Goal: Task Accomplishment & Management: Use online tool/utility

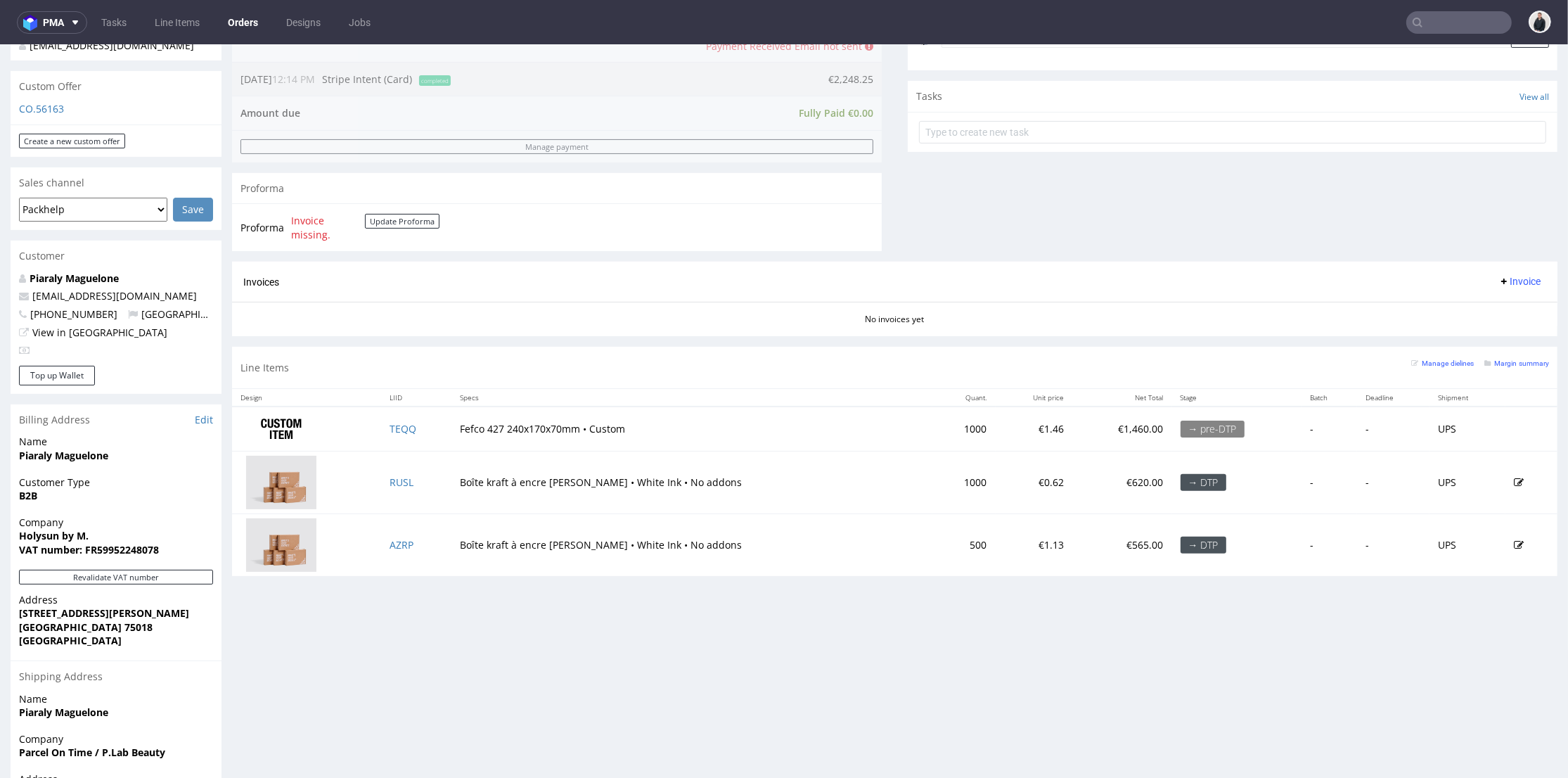
scroll to position [313, 0]
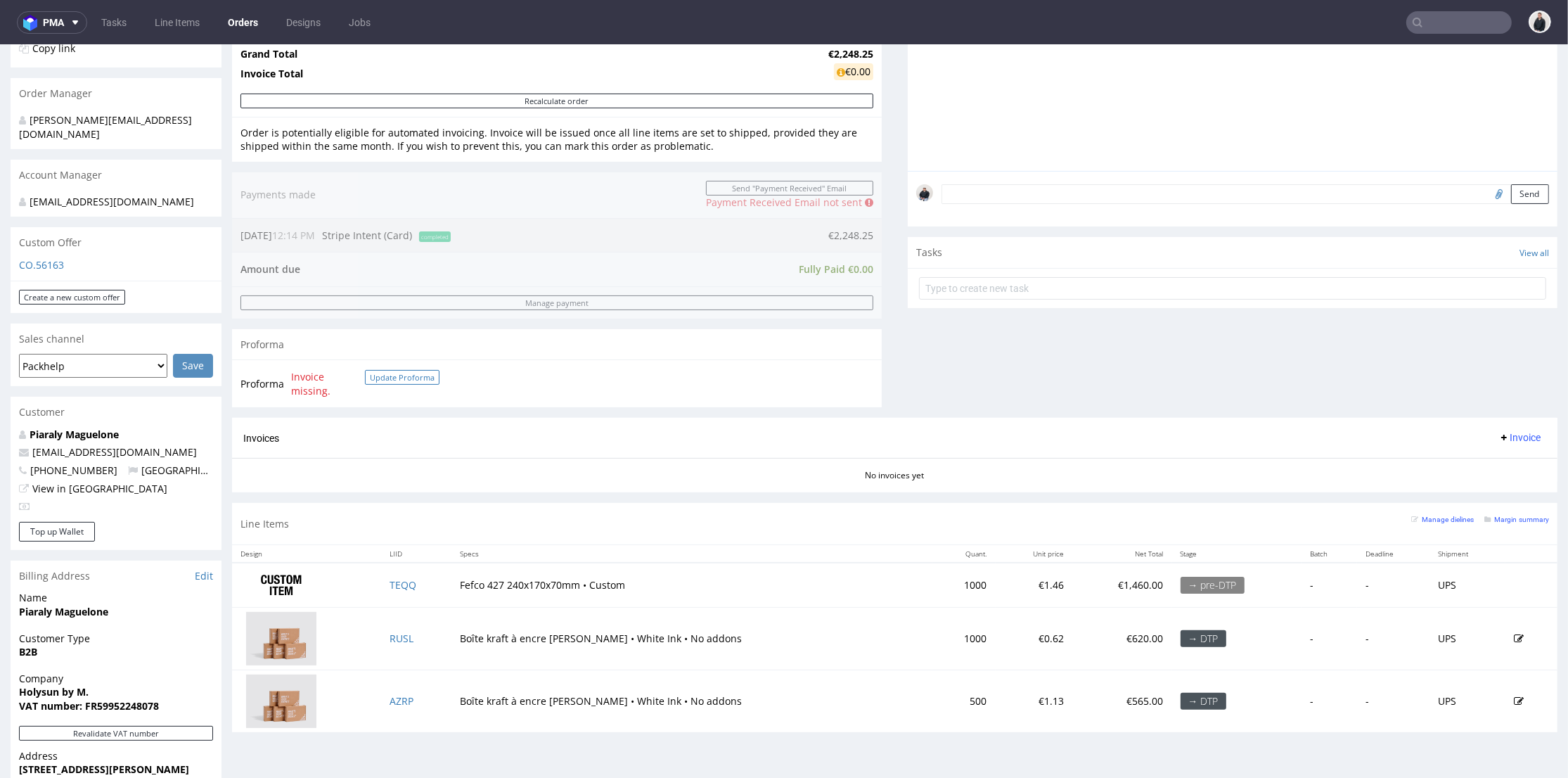
click at [402, 375] on button "Update Proforma" at bounding box center [402, 377] width 74 height 15
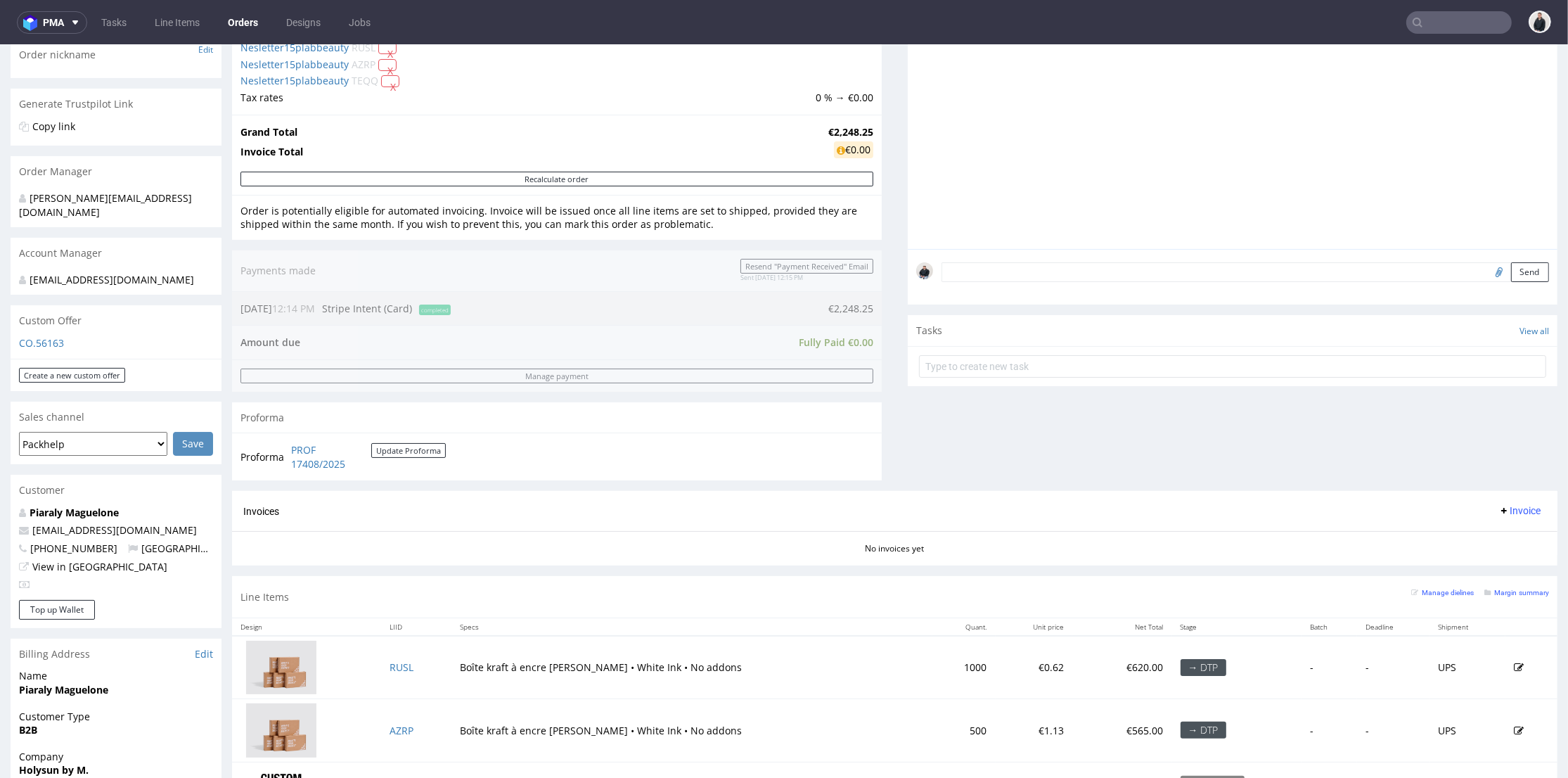
scroll to position [390, 0]
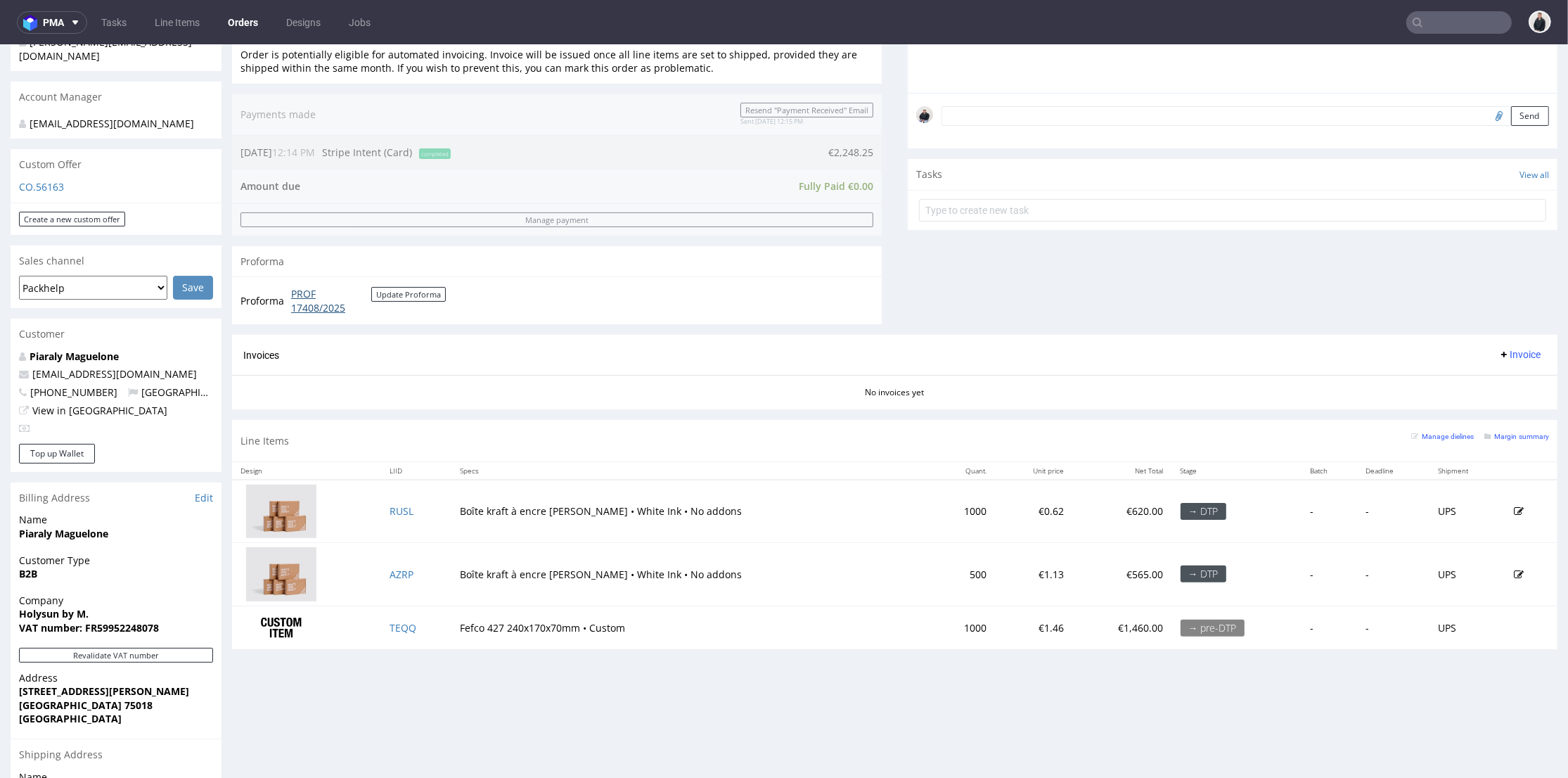
click at [318, 303] on link "PROF 17408/2025" at bounding box center [330, 301] width 80 height 28
click at [411, 510] on link "RUSL" at bounding box center [402, 510] width 24 height 13
click at [410, 575] on link "AZRP" at bounding box center [402, 574] width 24 height 13
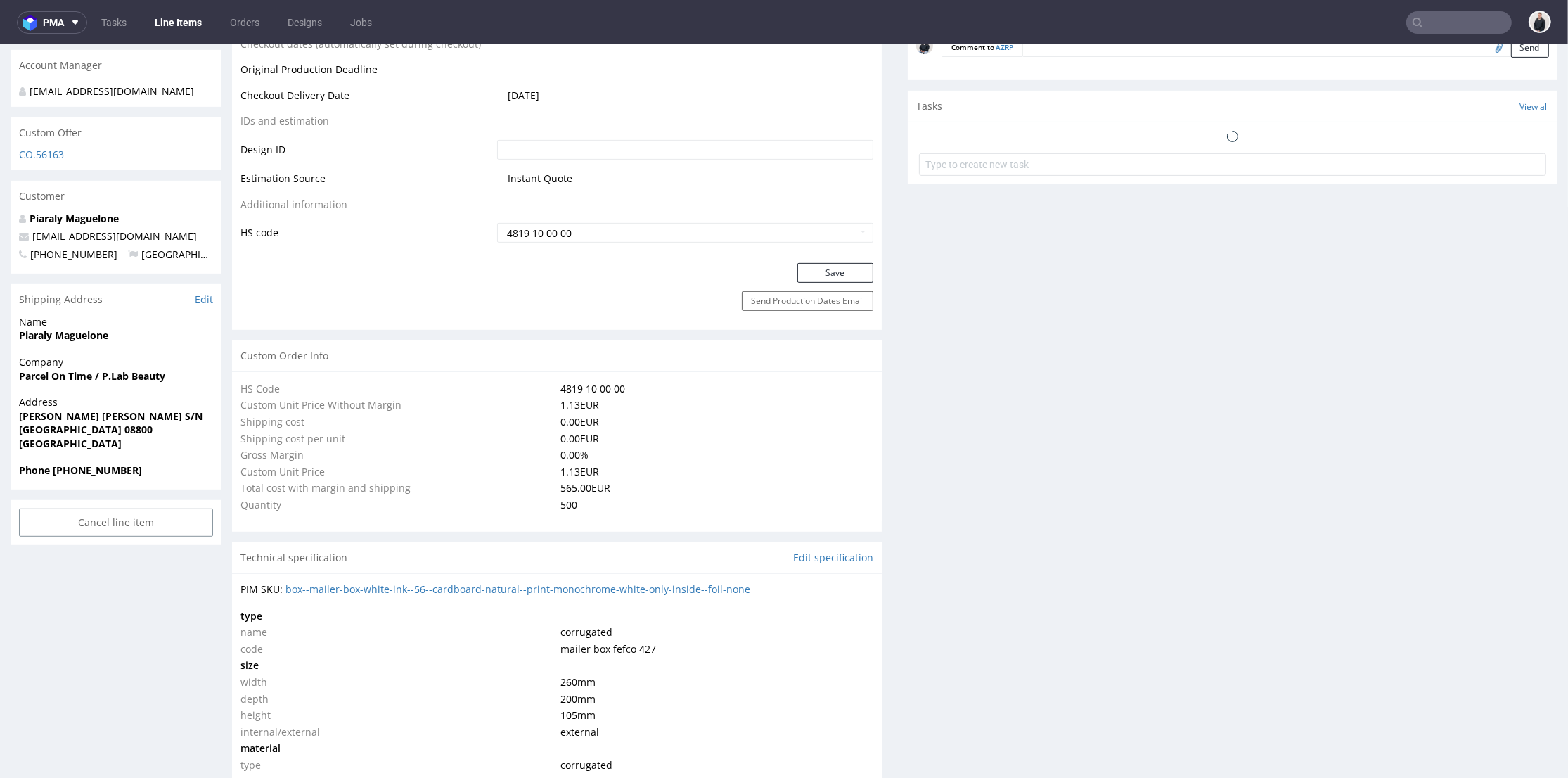
scroll to position [1201, 0]
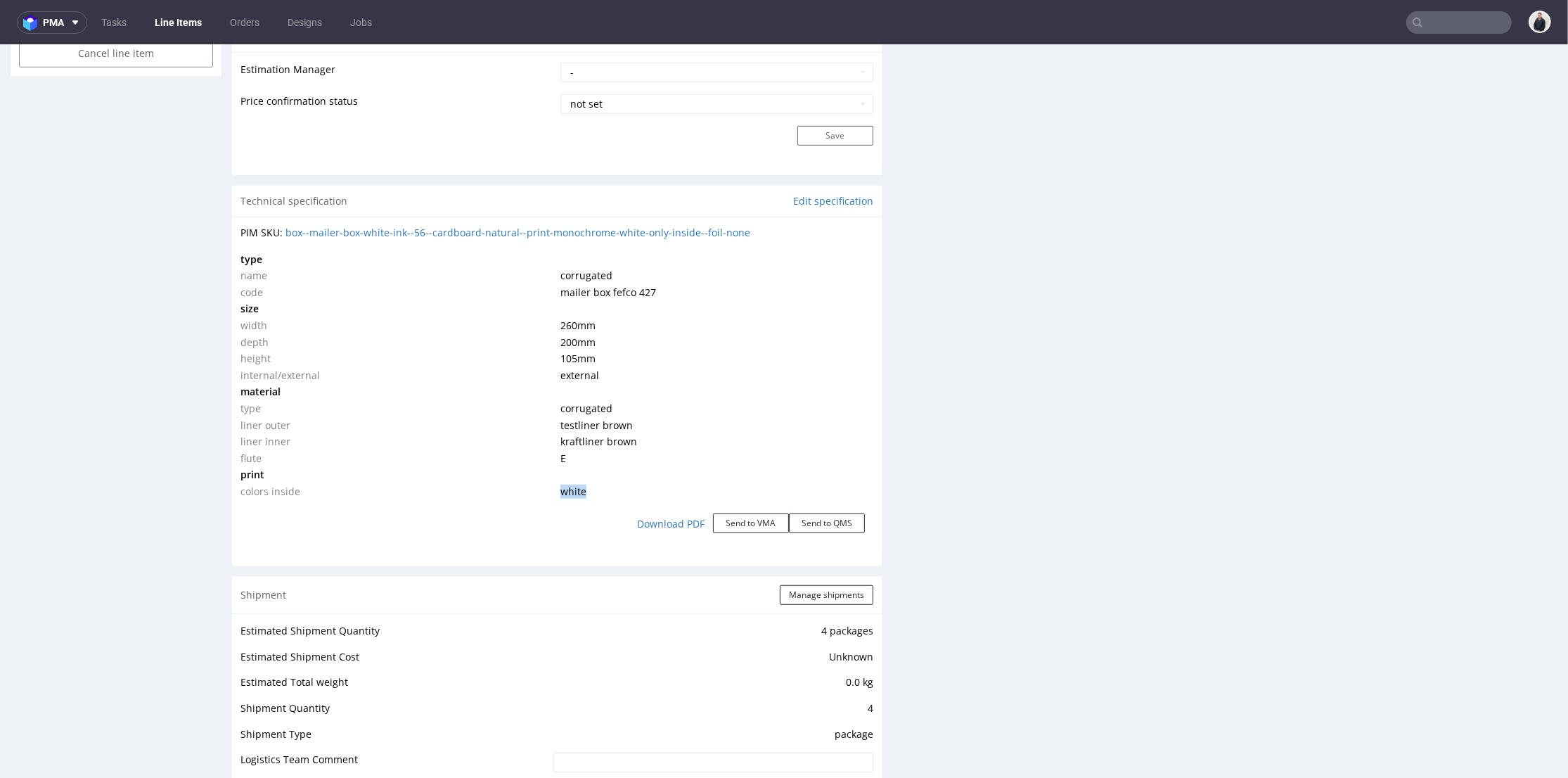
drag, startPoint x: 532, startPoint y: 489, endPoint x: 617, endPoint y: 490, distance: 85.0
click at [617, 490] on tr "colors inside white" at bounding box center [557, 491] width 633 height 17
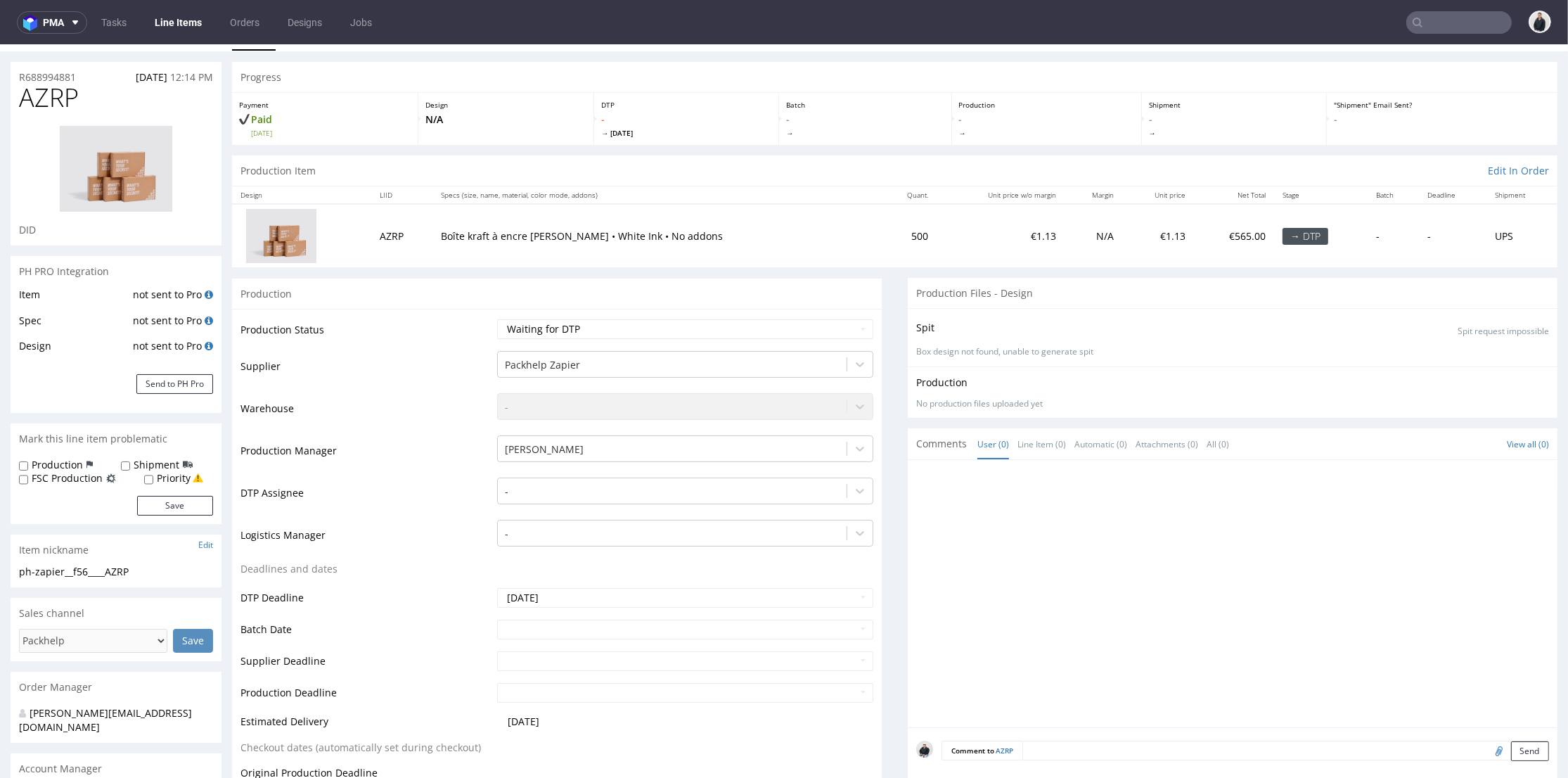
scroll to position [0, 0]
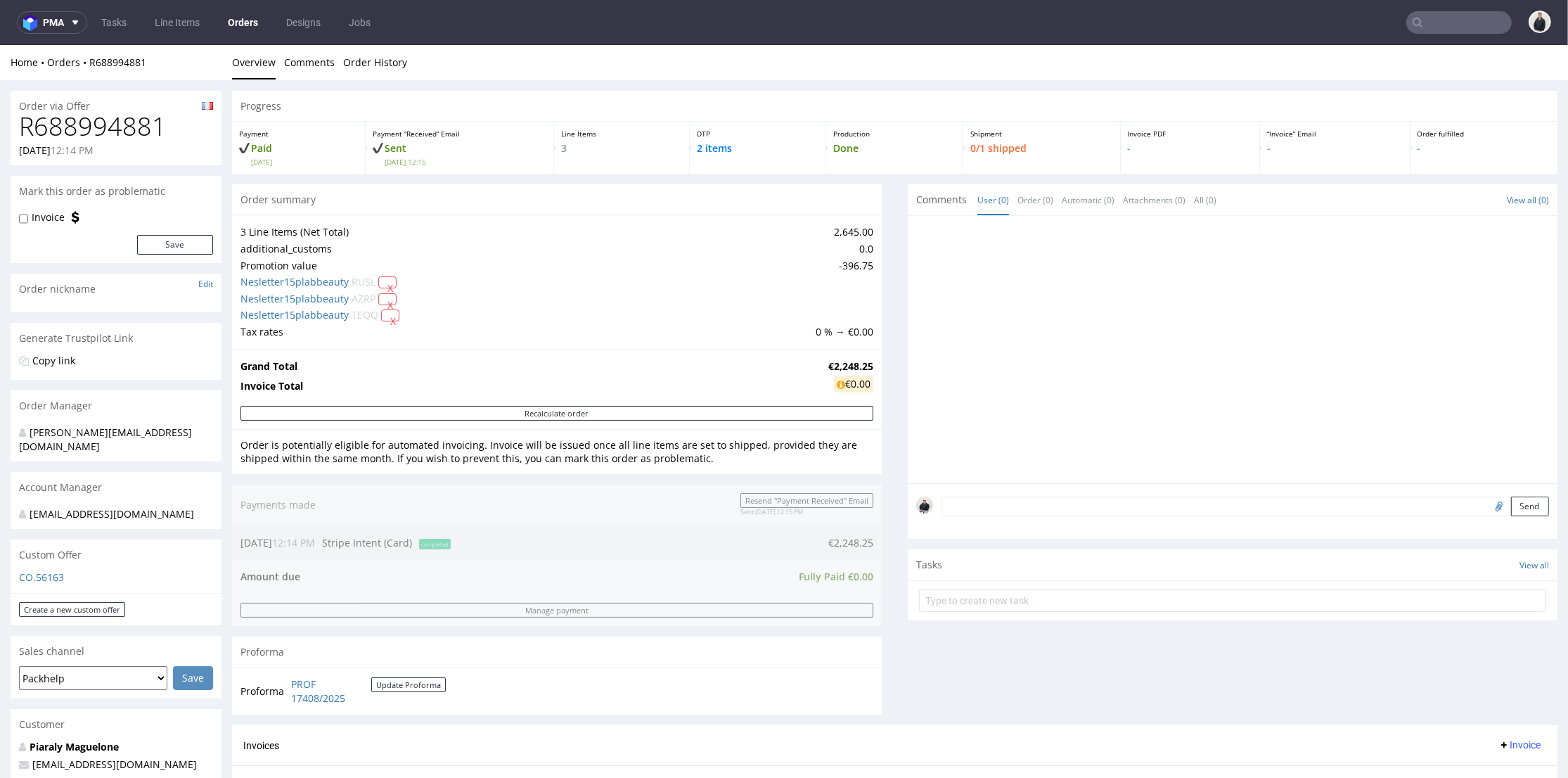
click at [107, 123] on h1 "R688994881" at bounding box center [116, 126] width 195 height 28
drag, startPoint x: 107, startPoint y: 123, endPoint x: 312, endPoint y: 46, distance: 219.0
click at [108, 123] on h1 "R688994881" at bounding box center [116, 126] width 195 height 28
copy h1 "R688994881"
drag, startPoint x: 814, startPoint y: 364, endPoint x: 862, endPoint y: 364, distance: 48.0
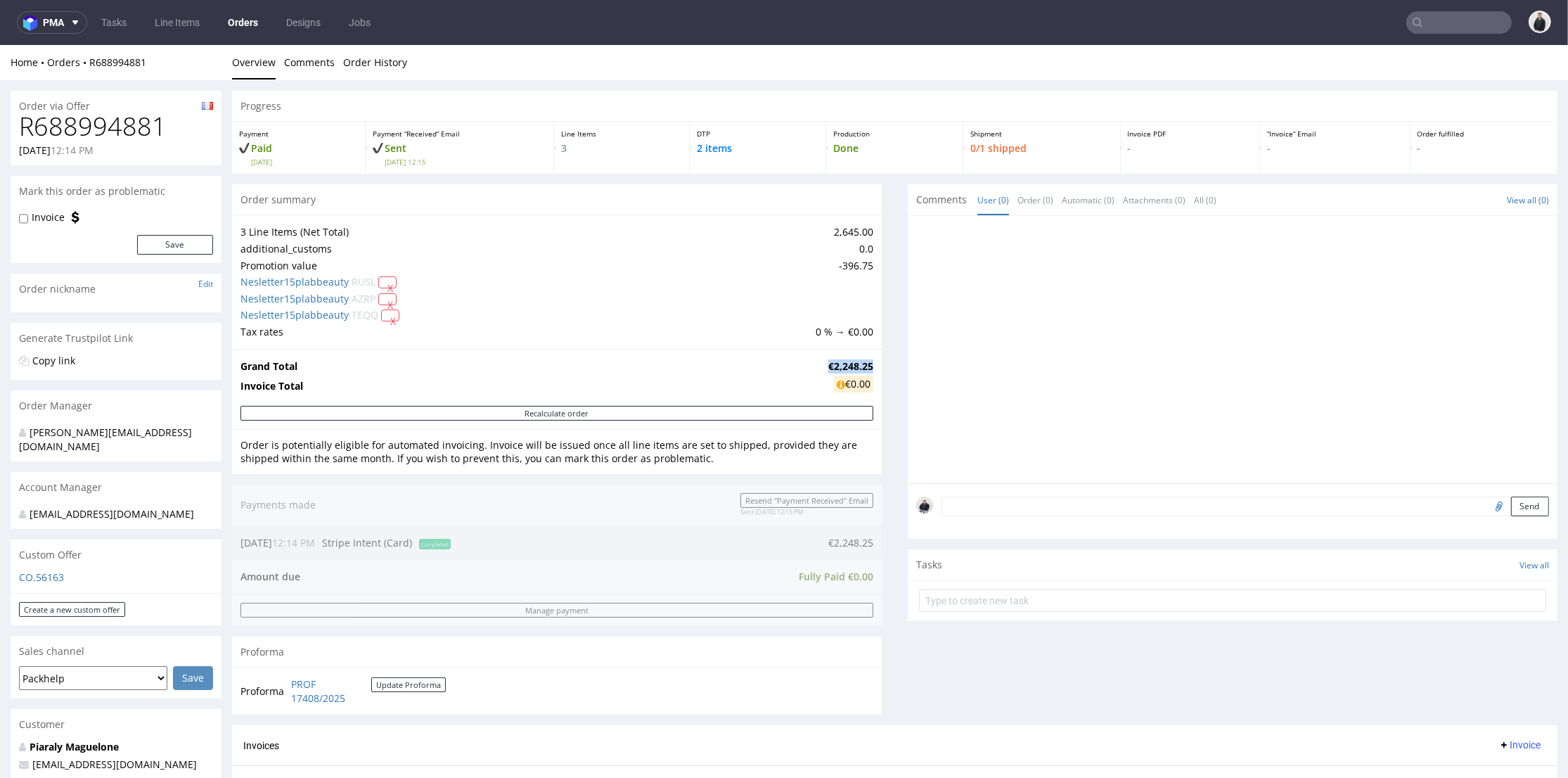
click at [862, 364] on div "Grand Total €2,248.25 Invoice Total €0.00" at bounding box center [557, 376] width 650 height 57
copy strong "€2,248.25"
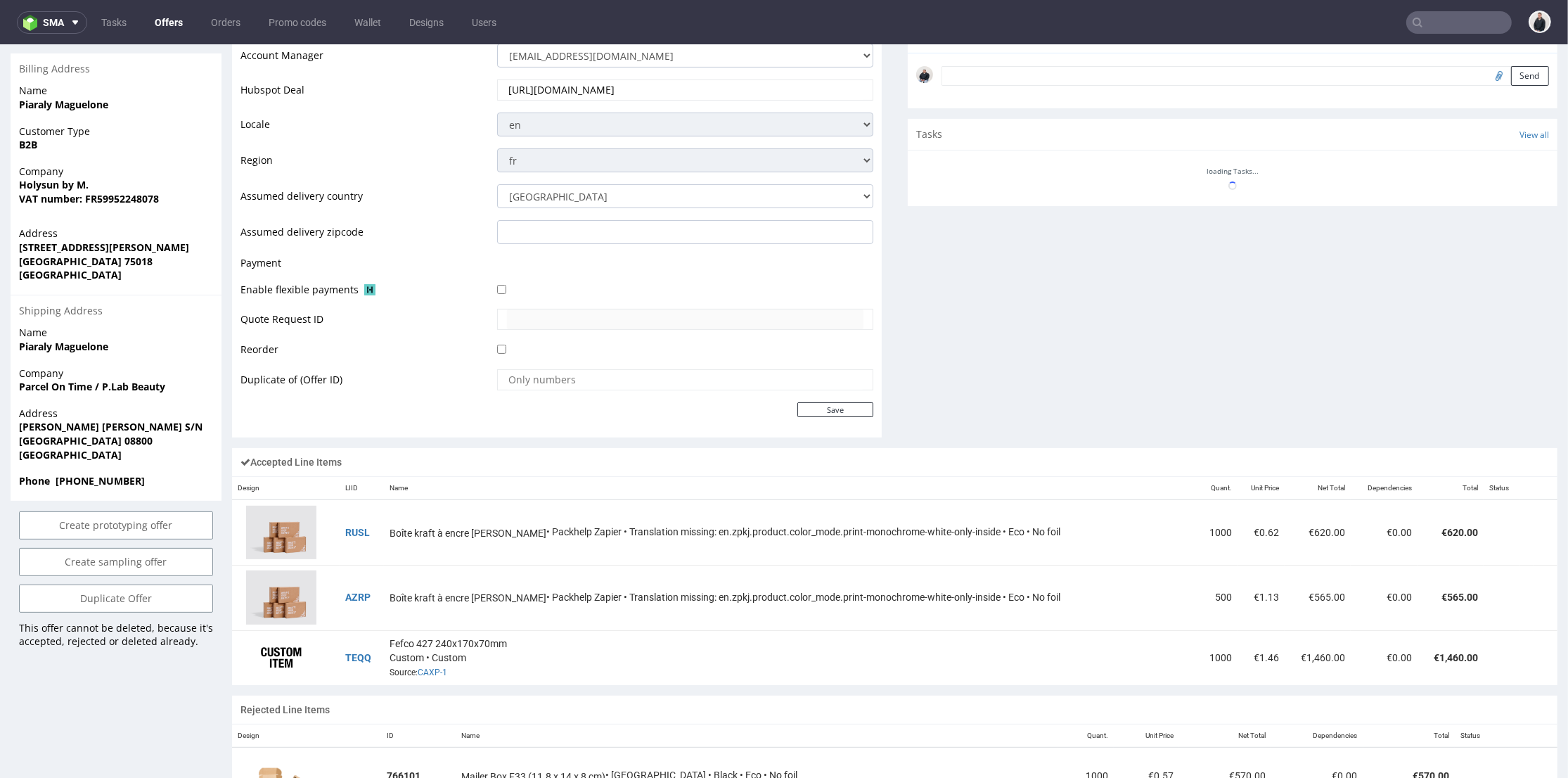
scroll to position [624, 0]
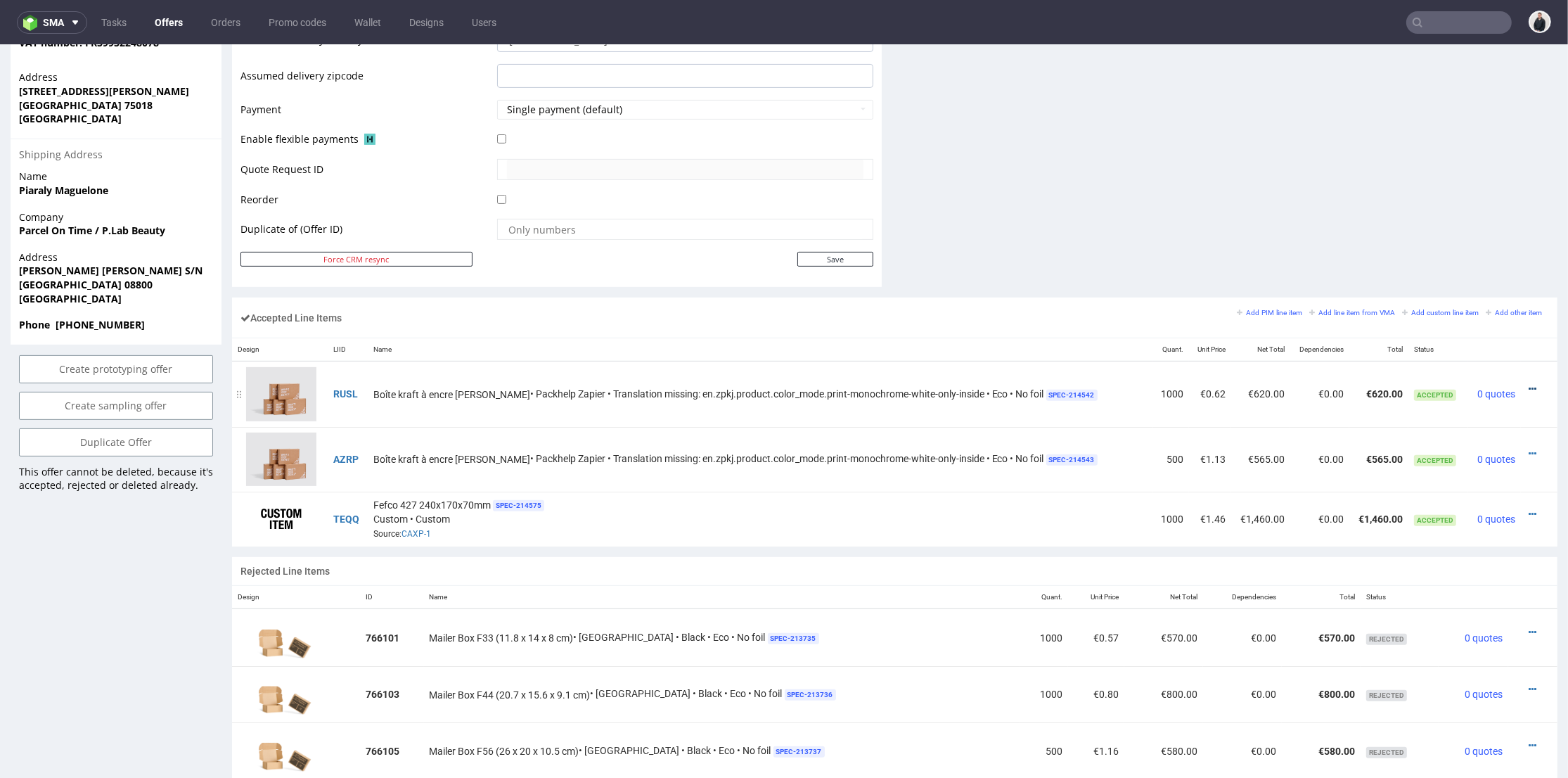
click at [1528, 385] on icon at bounding box center [1532, 389] width 8 height 10
click at [1463, 201] on span "Edit item specification" at bounding box center [1473, 207] width 105 height 14
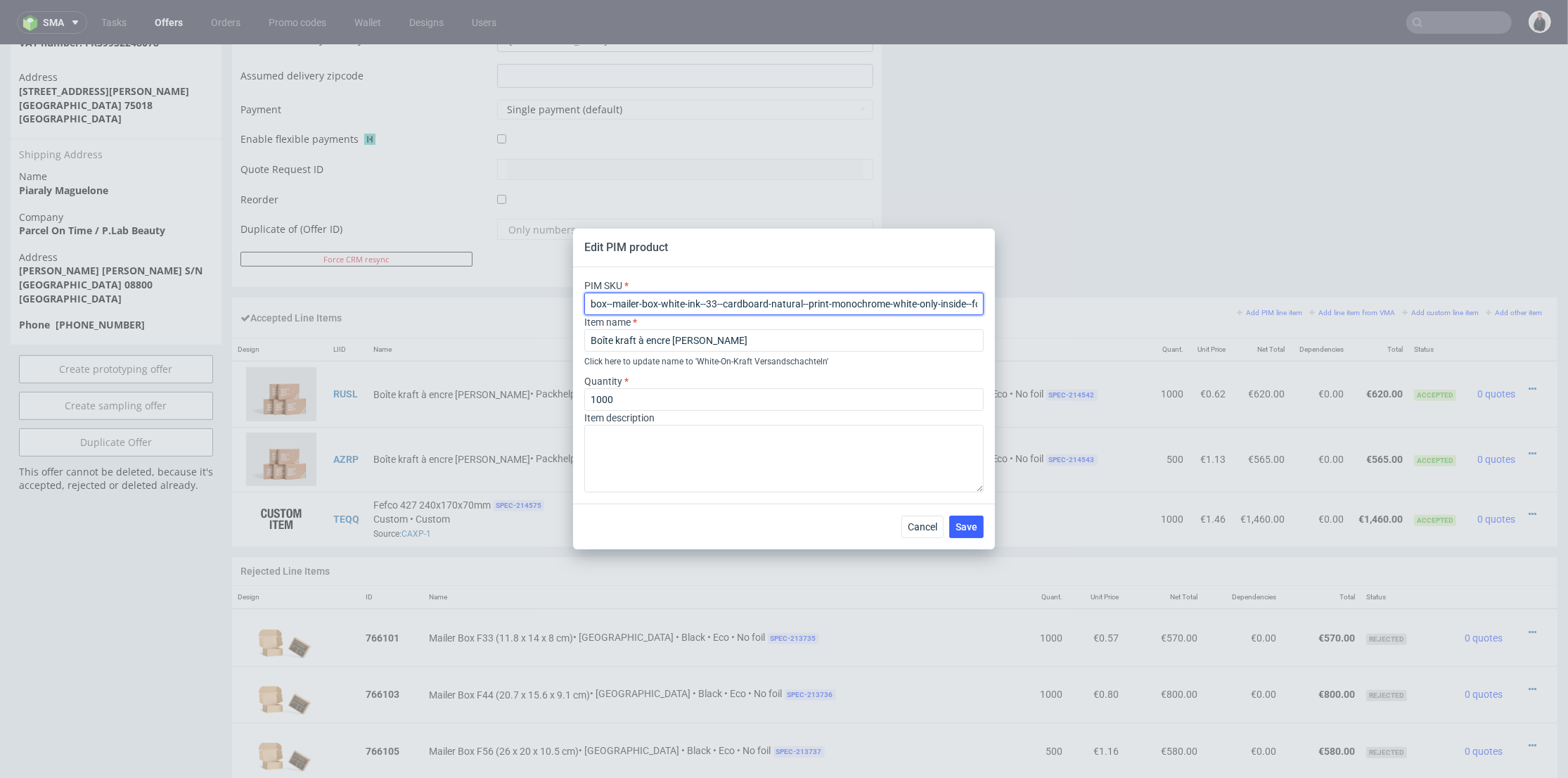
click at [827, 296] on input "box--mailer-box-white-ink--33--cardboard-natural--print-monochrome-white-only-i…" at bounding box center [784, 304] width 399 height 23
click at [921, 522] on span "Cancel" at bounding box center [923, 527] width 30 height 10
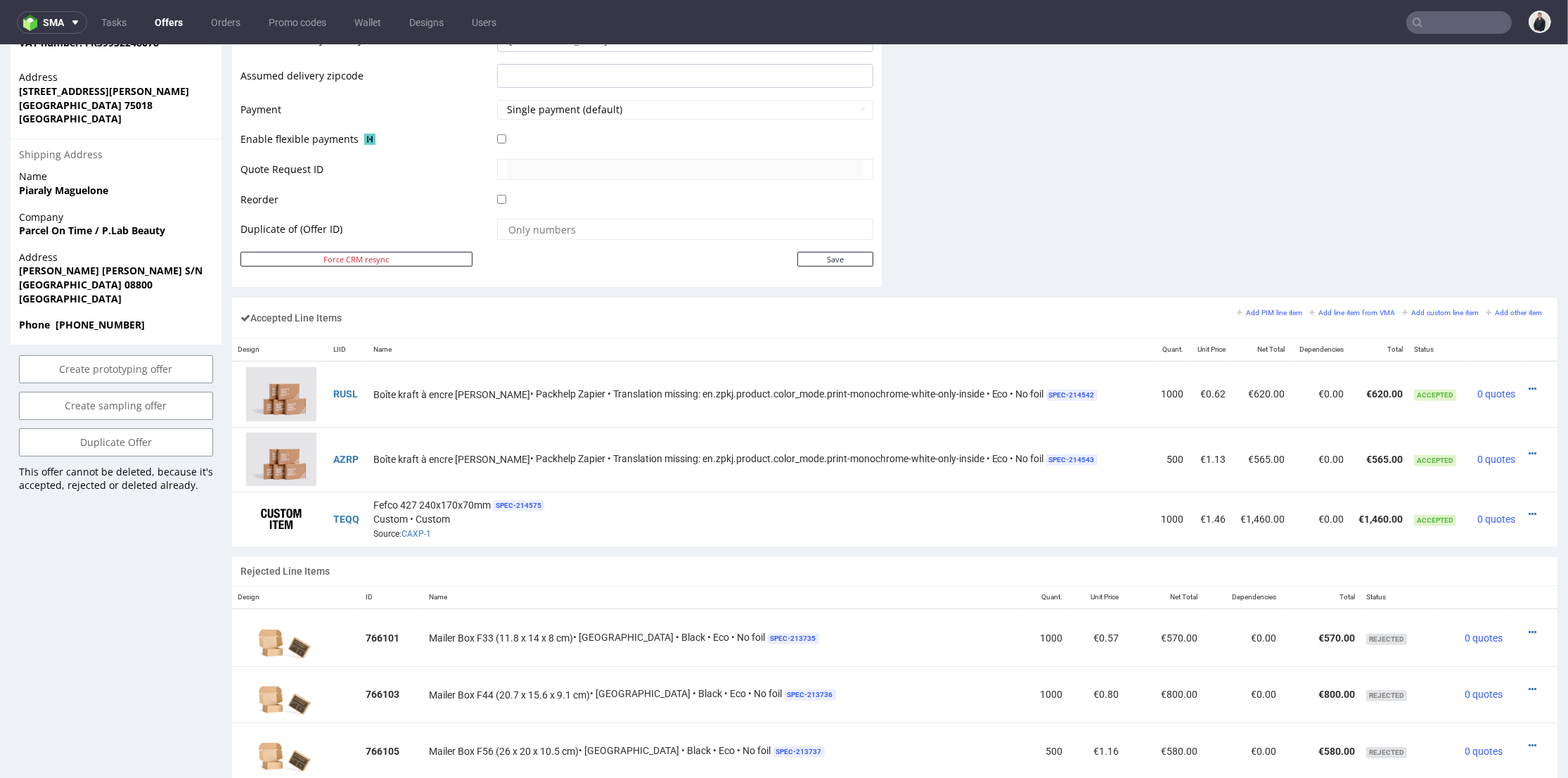
click at [1528, 387] on icon at bounding box center [1532, 389] width 8 height 10
click at [1461, 232] on span "Edit item price" at bounding box center [1475, 232] width 101 height 14
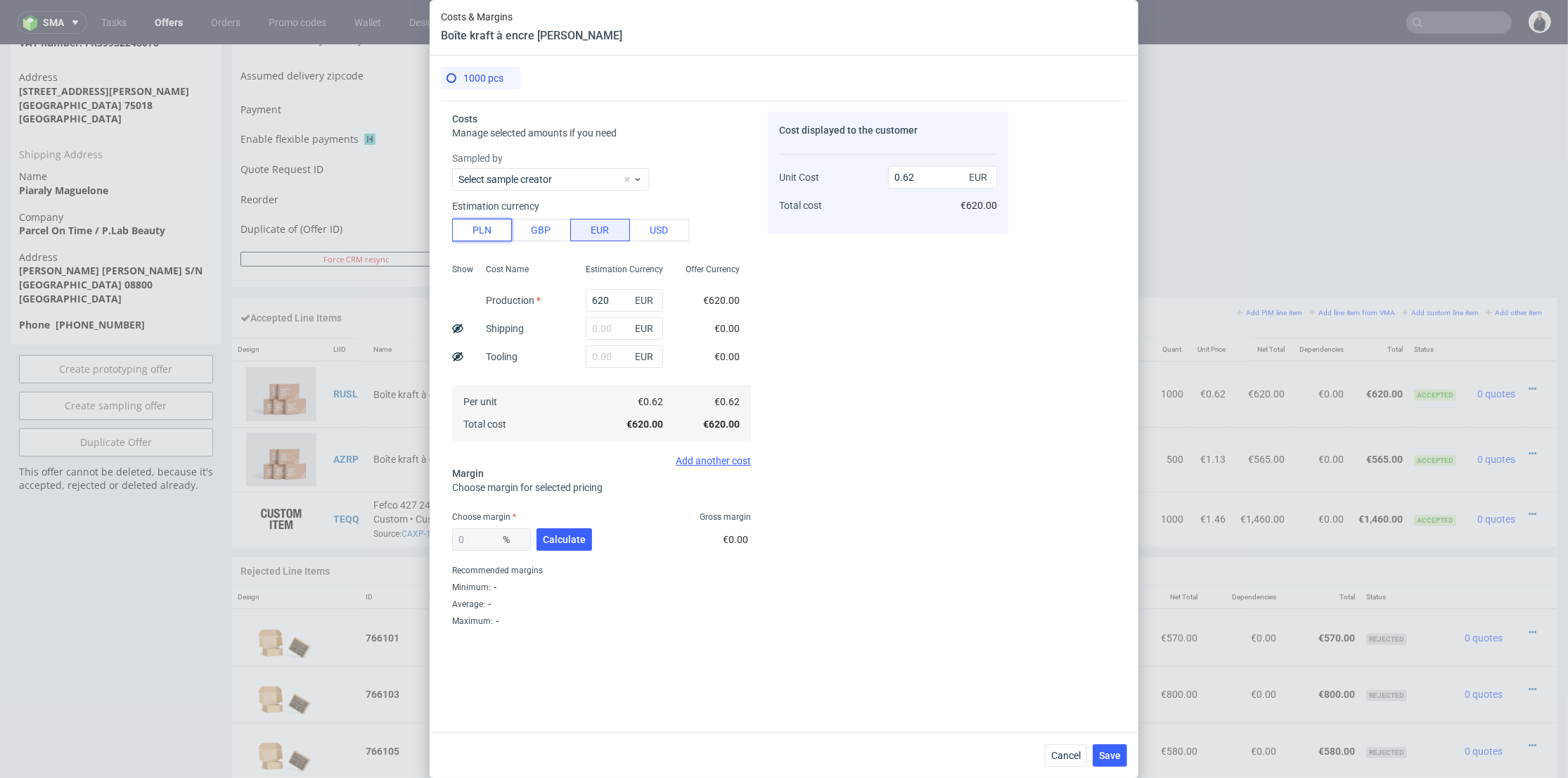
click at [493, 228] on button "PLN" at bounding box center [482, 229] width 60 height 23
type input "0.15"
drag, startPoint x: 611, startPoint y: 297, endPoint x: 556, endPoint y: 301, distance: 55.1
click at [555, 301] on div "Show Cost Name Production Shipping Tooling Per unit Total cost Estimation Curre…" at bounding box center [601, 350] width 299 height 186
type input "11"
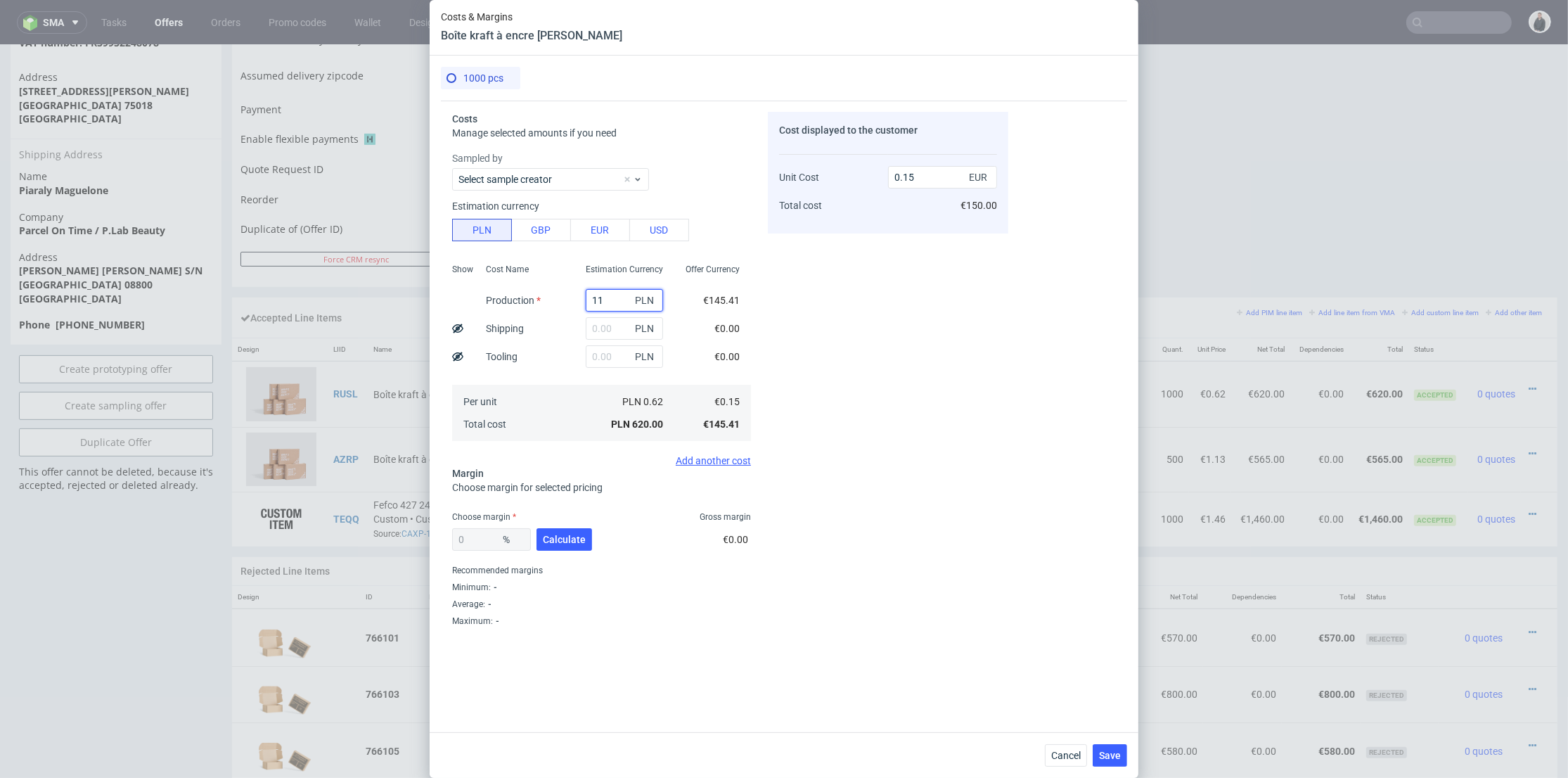
type input "0"
type input "1150"
type input "0.27"
type input "1150"
click at [586, 326] on input "text" at bounding box center [624, 328] width 77 height 23
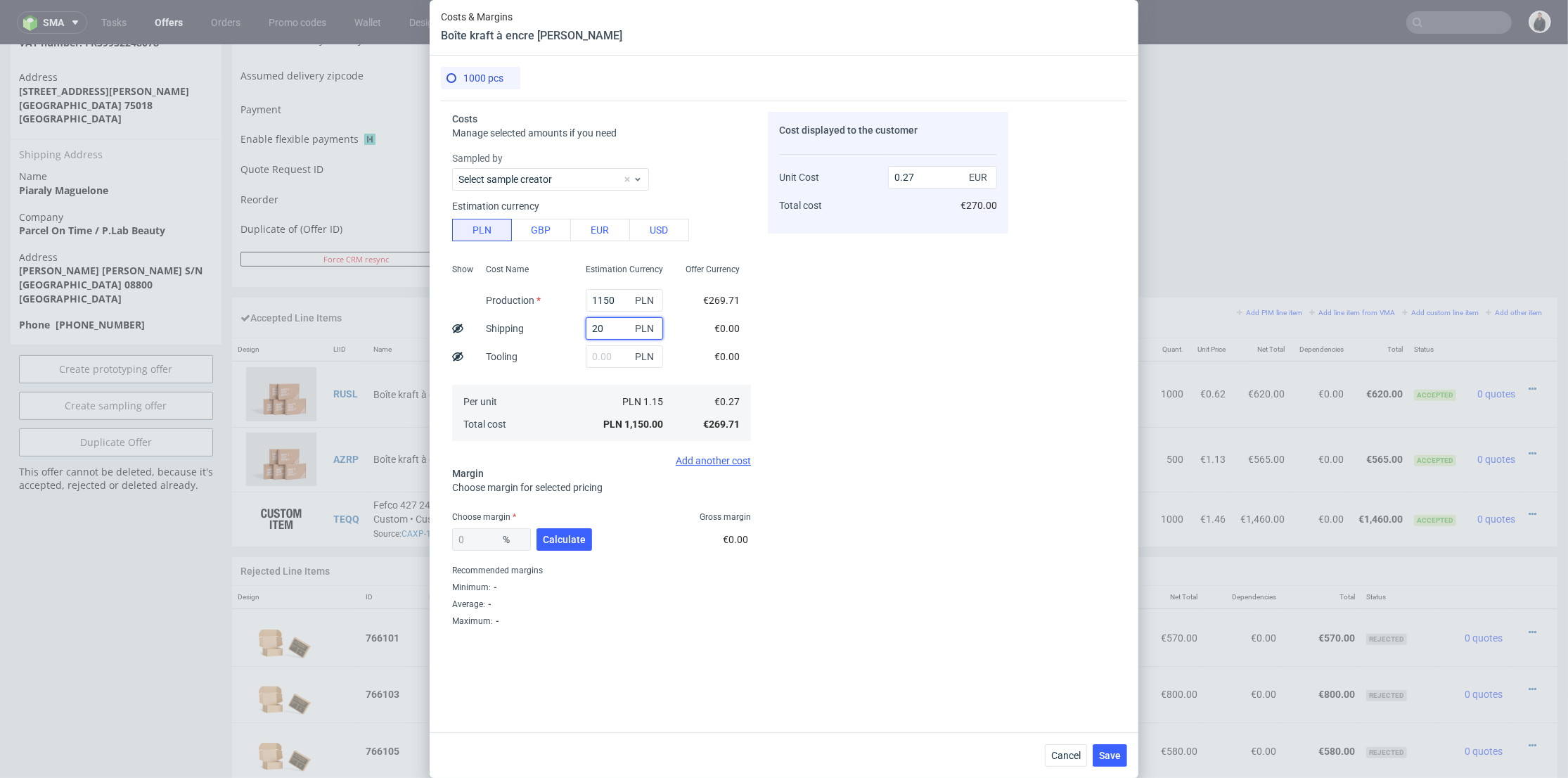
type input "200"
type input "0.32"
type input "200"
drag, startPoint x: 843, startPoint y: 348, endPoint x: 706, endPoint y: 454, distance: 173.2
click at [846, 349] on div "Cost displayed to the customer Unit Cost Total cost 0.32 EUR €320.00" at bounding box center [888, 394] width 240 height 564
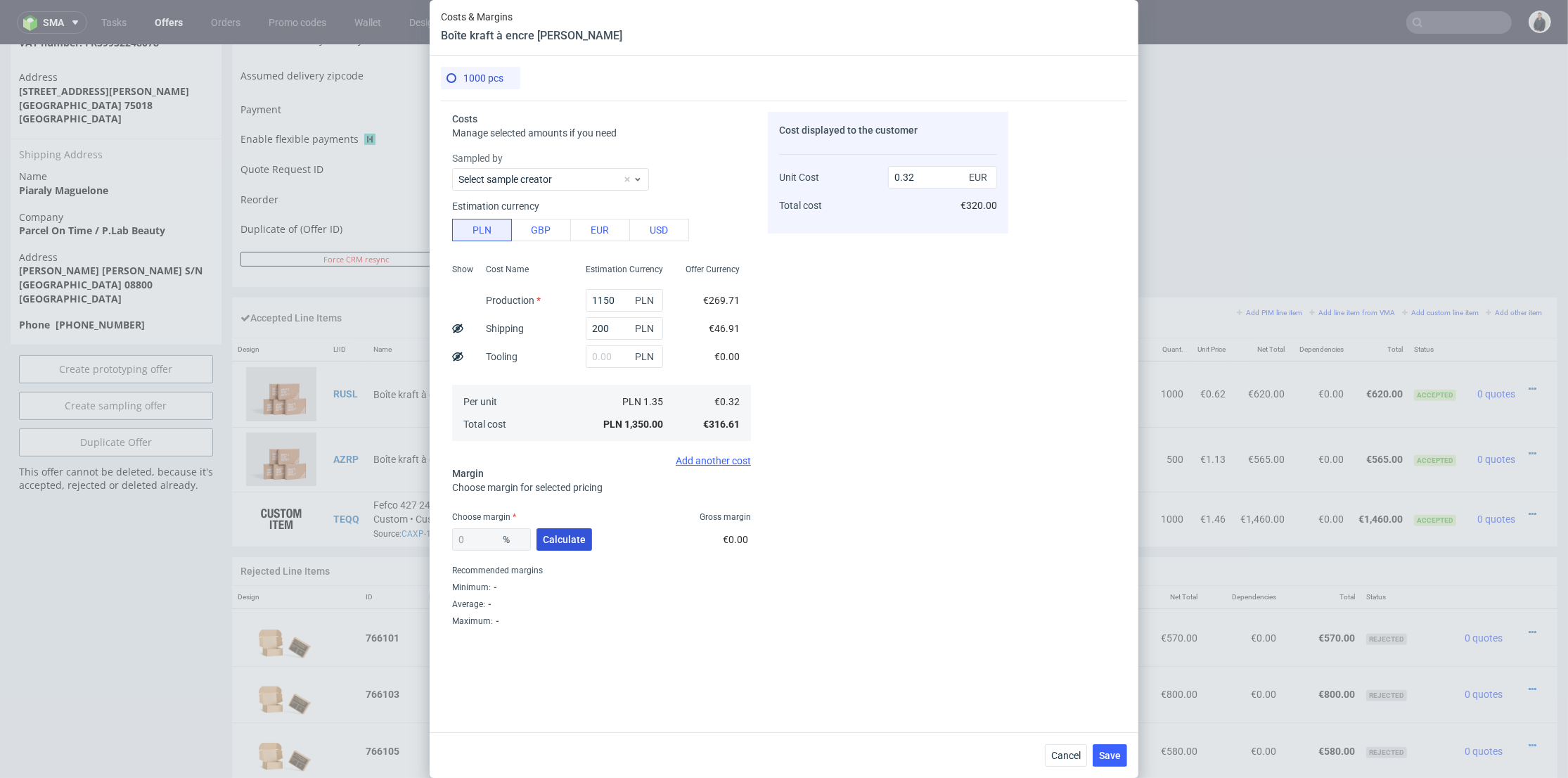
click at [573, 536] on span "Calculate" at bounding box center [564, 539] width 43 height 10
type input "47.01"
click at [916, 178] on input "0.6" at bounding box center [943, 177] width 109 height 23
type input "0.62"
click at [887, 256] on div "Cost displayed to the customer Unit Cost Total cost 0.62 EUR €600.00" at bounding box center [888, 394] width 240 height 564
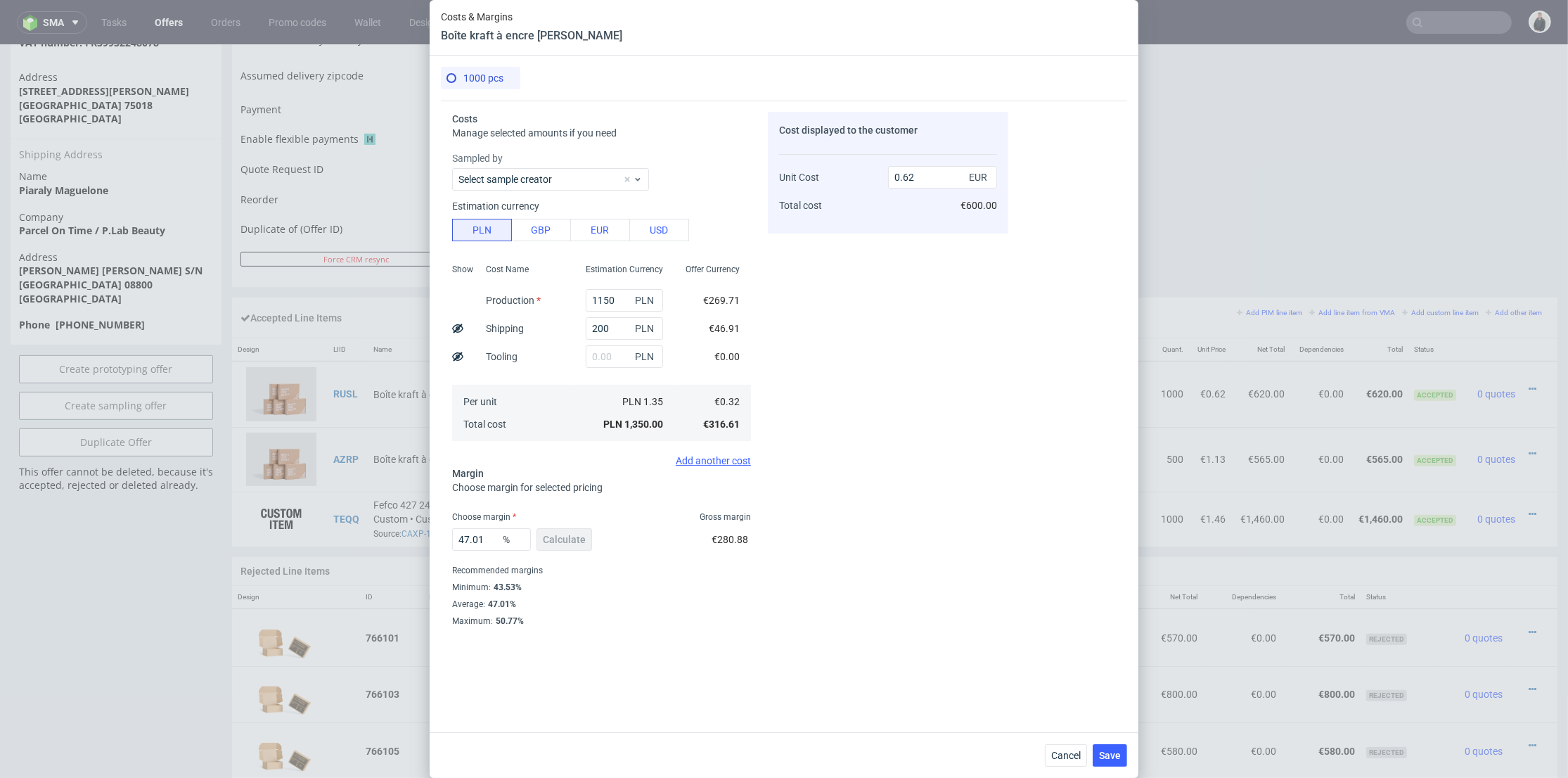
type input "48.38709677419355"
click at [1112, 758] on span "Save" at bounding box center [1110, 755] width 22 height 10
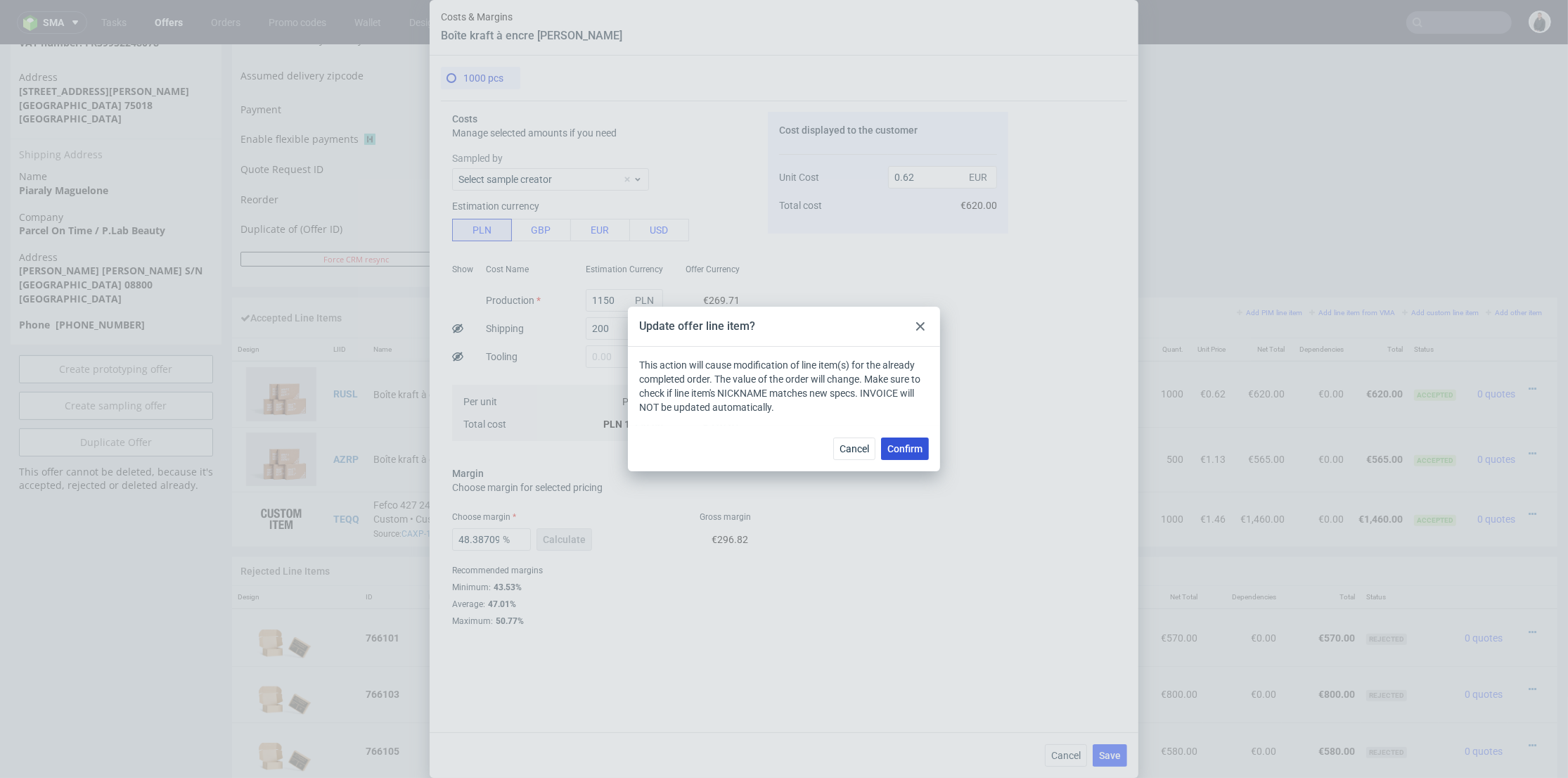
click at [916, 449] on span "Confirm" at bounding box center [904, 449] width 35 height 10
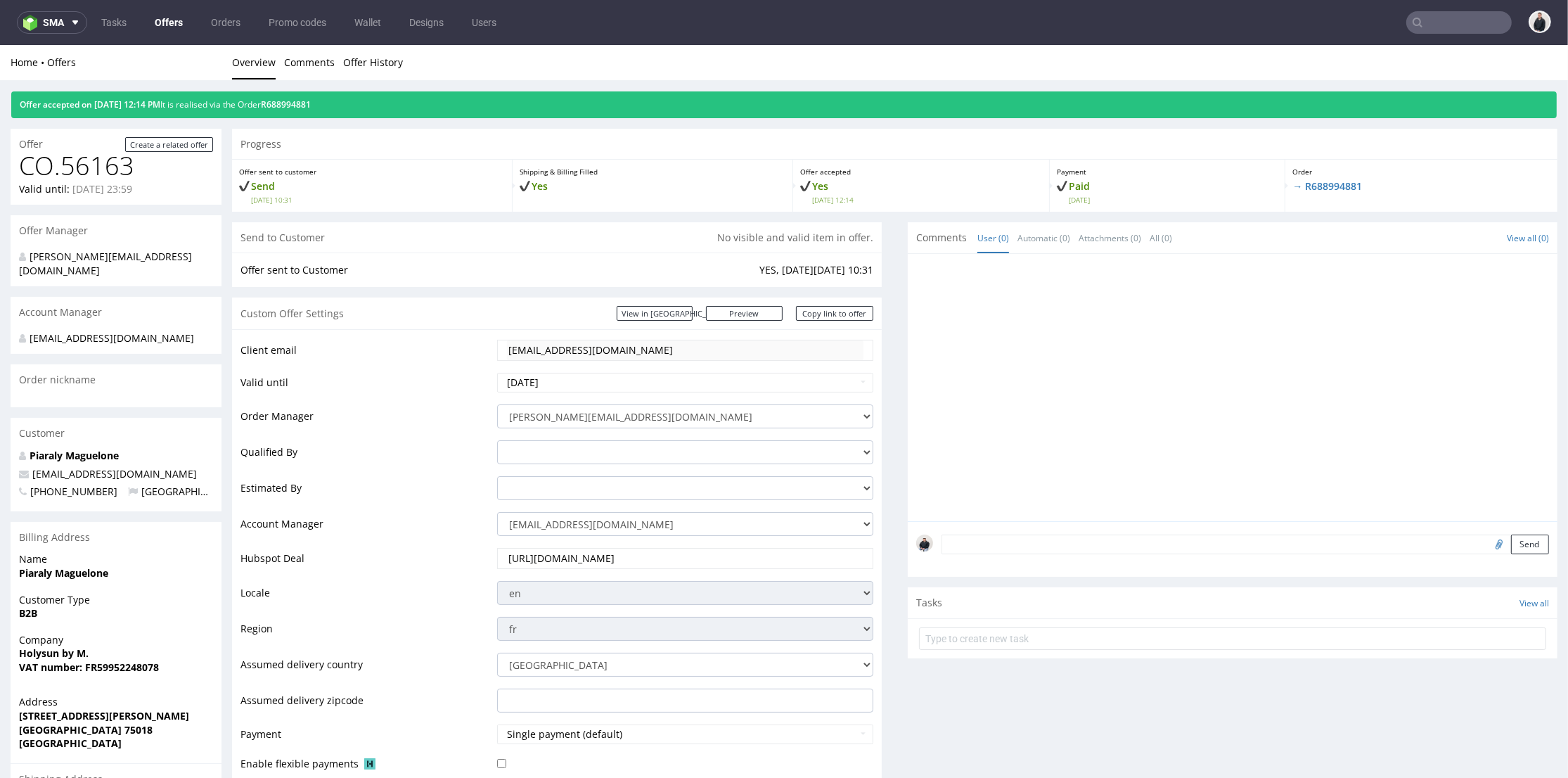
scroll to position [0, 0]
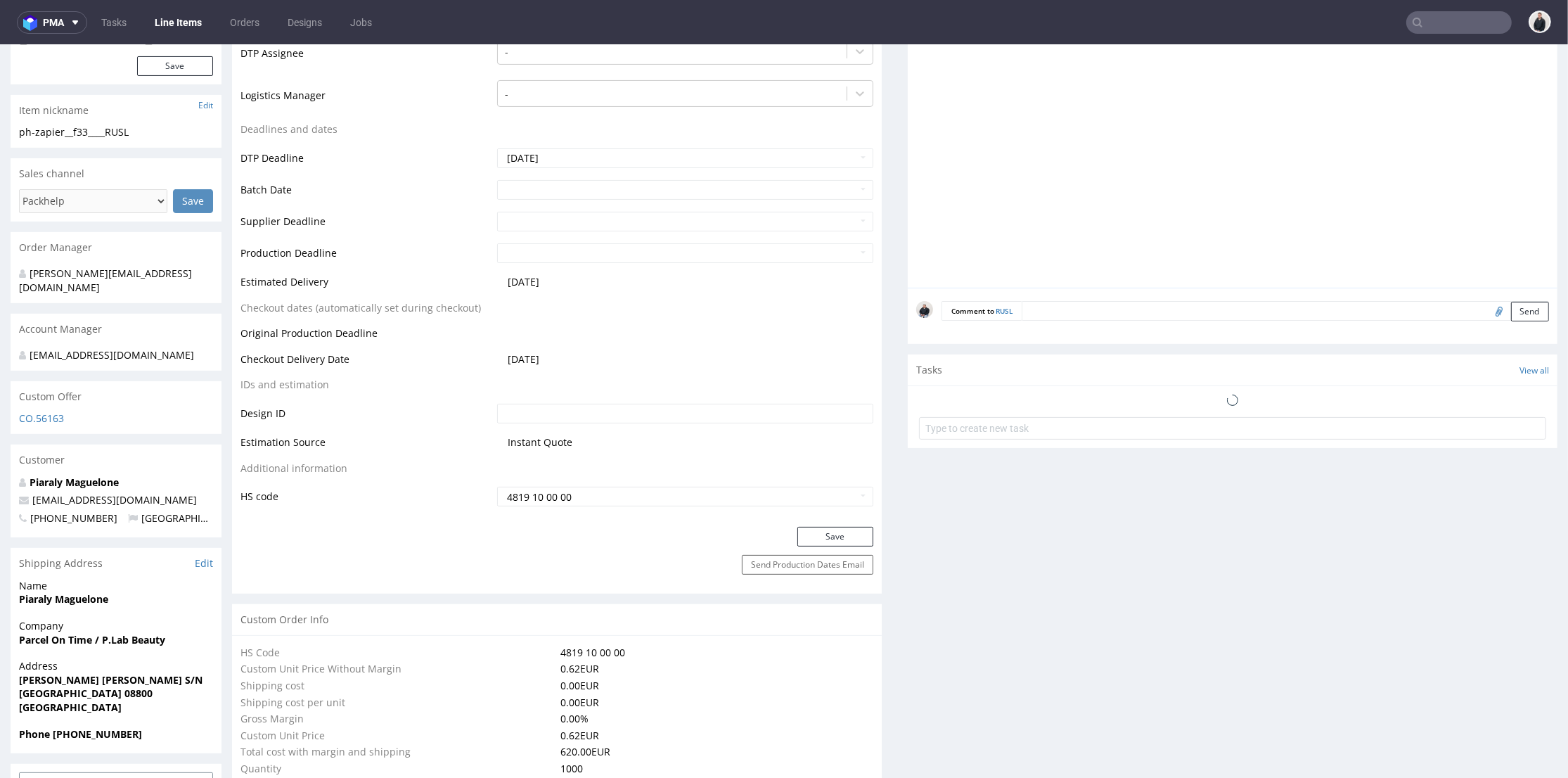
scroll to position [781, 0]
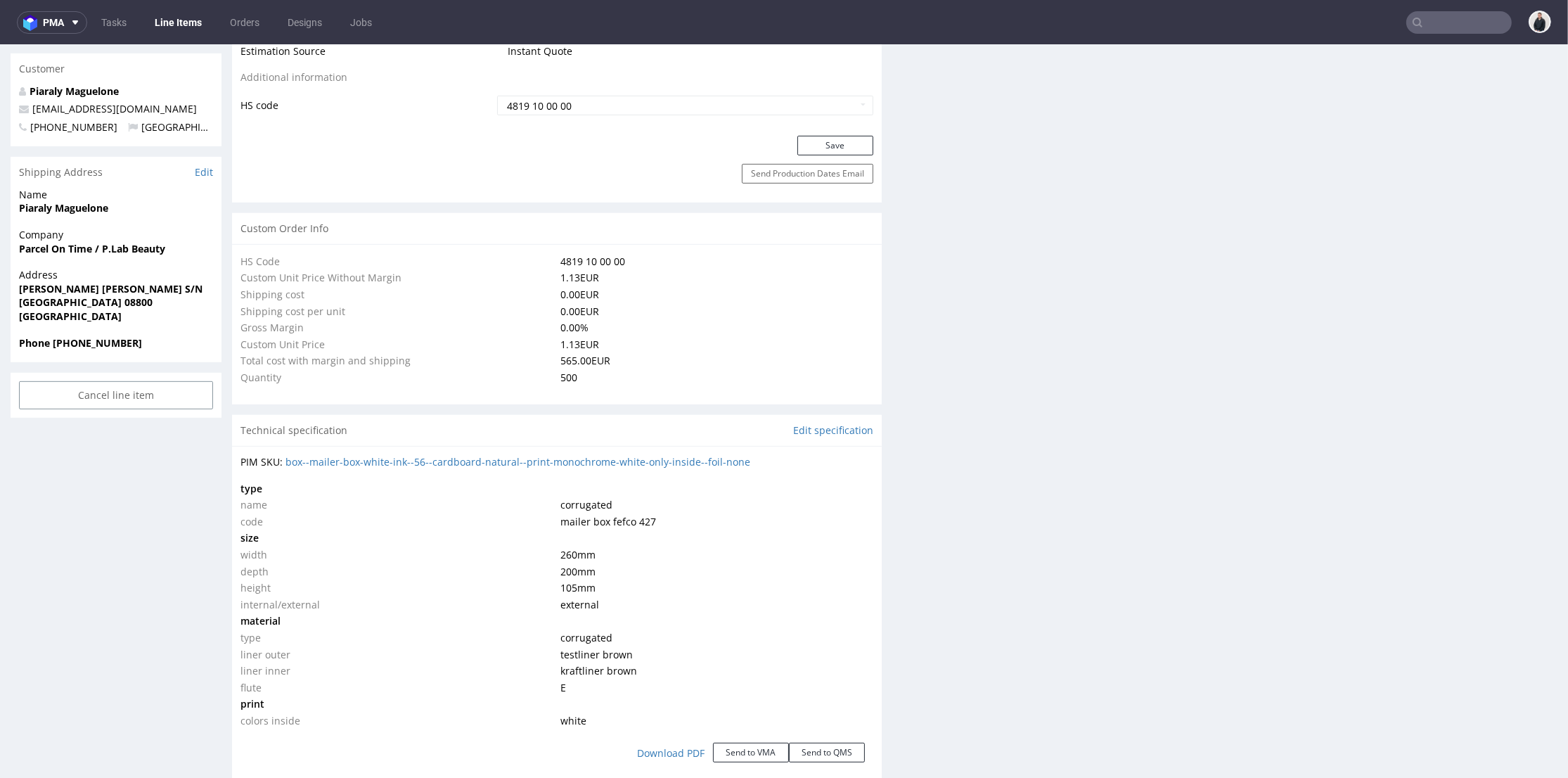
scroll to position [937, 0]
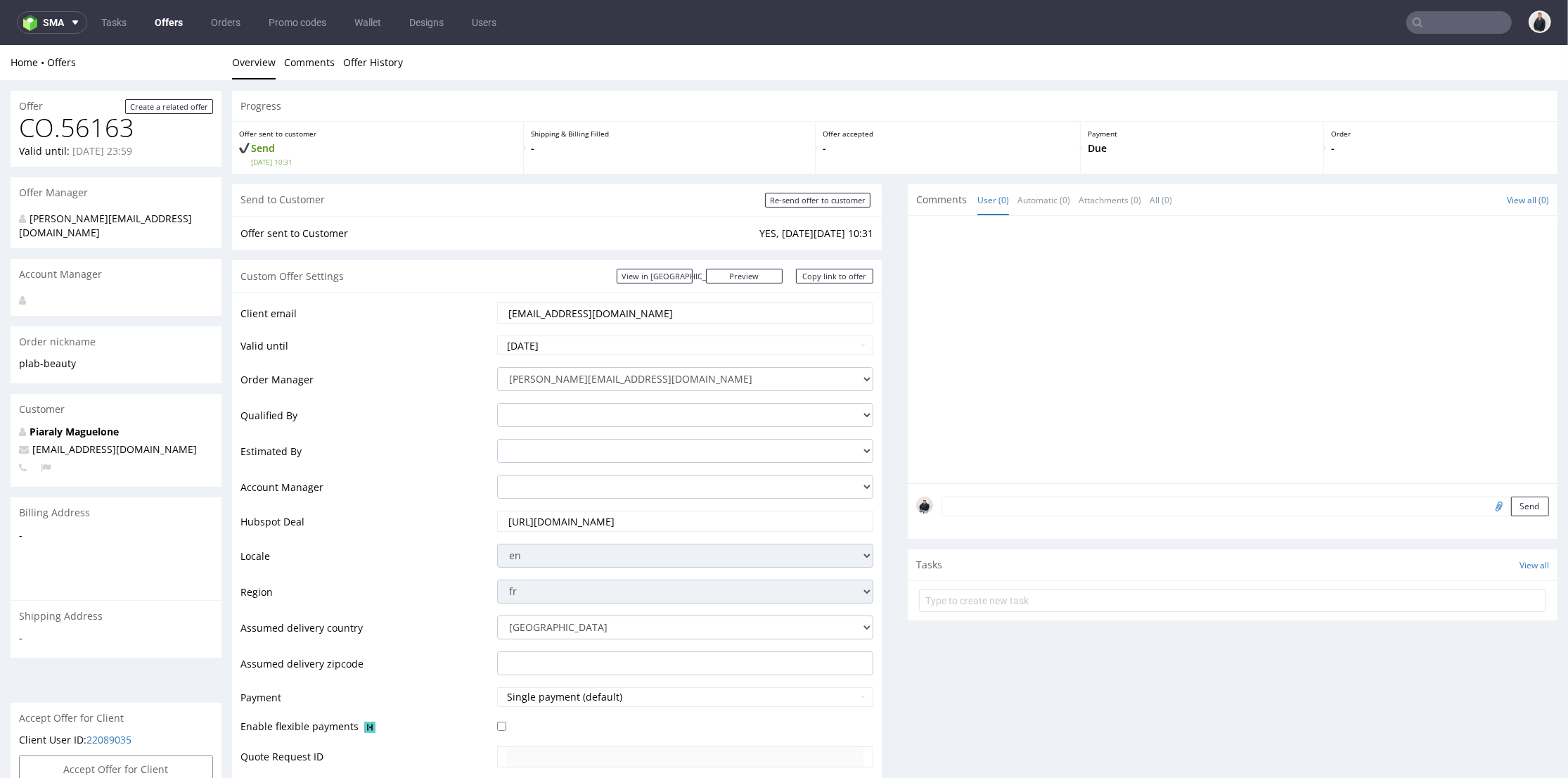
scroll to position [624, 0]
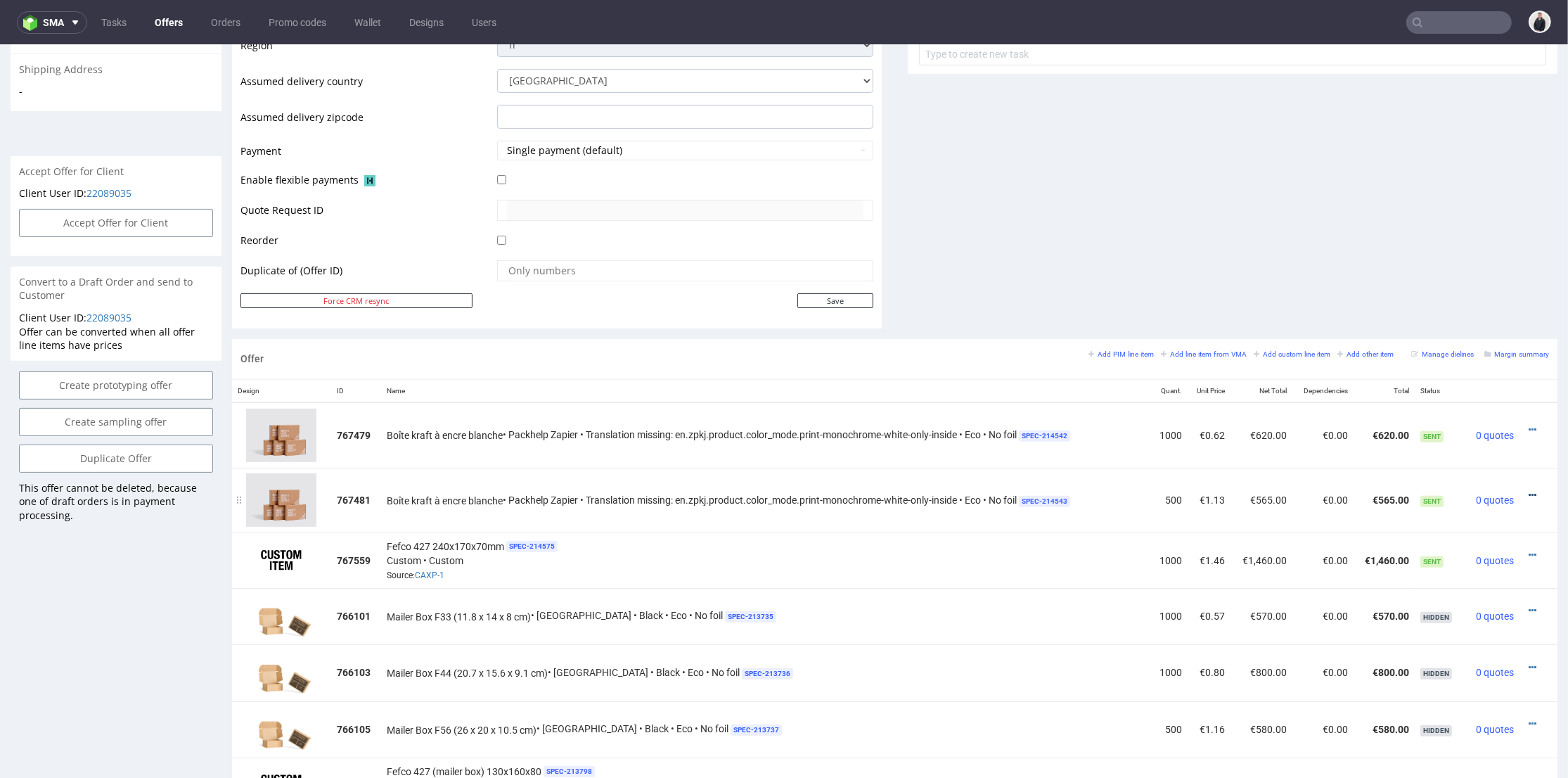
click at [1528, 492] on icon at bounding box center [1532, 495] width 8 height 10
click at [1463, 341] on span "Edit item price" at bounding box center [1469, 338] width 113 height 14
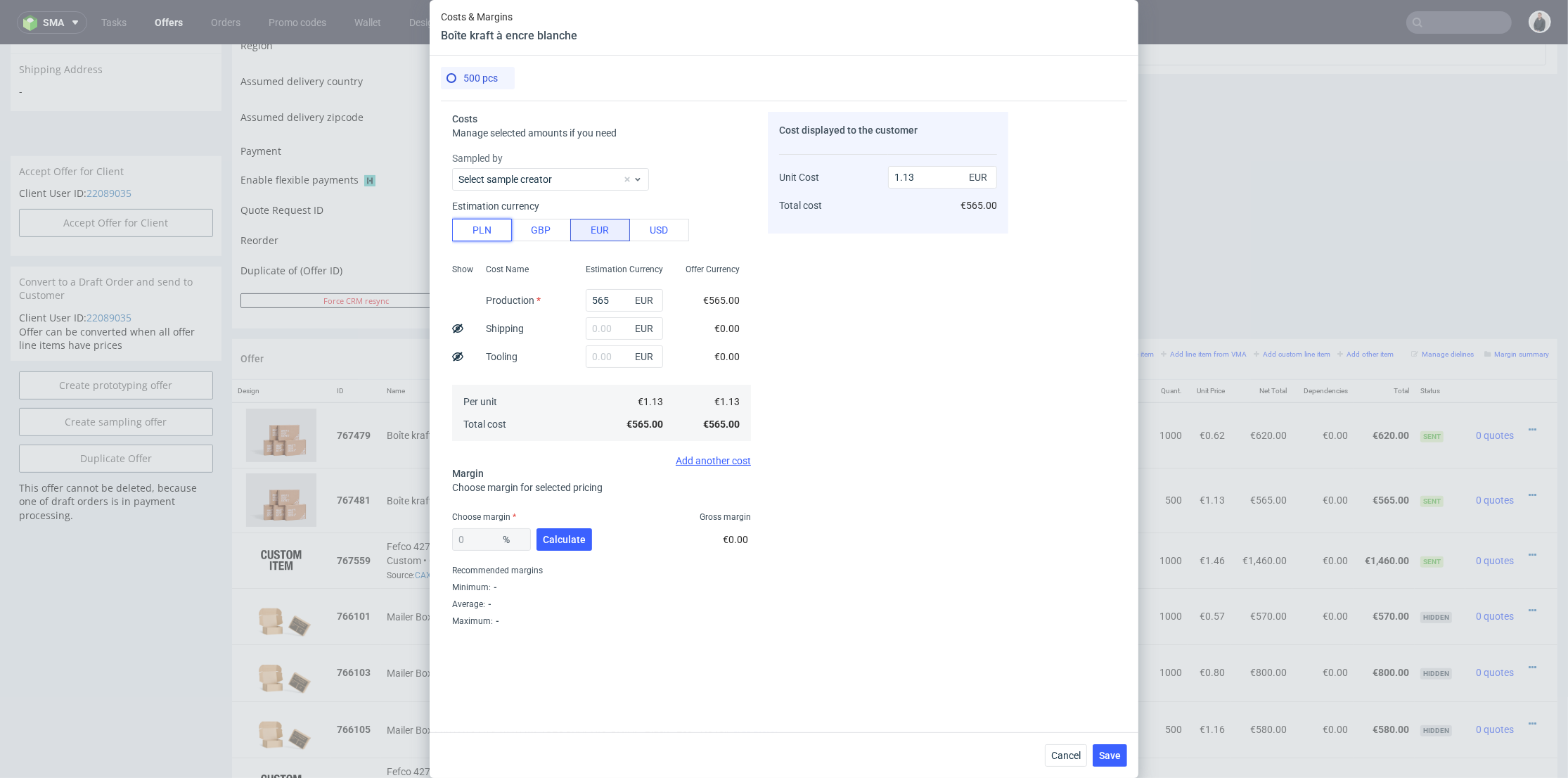
click at [489, 234] on button "PLN" at bounding box center [482, 229] width 60 height 23
type input "0.27"
click at [598, 331] on input "text" at bounding box center [624, 328] width 77 height 23
type input "190"
type input "0.36"
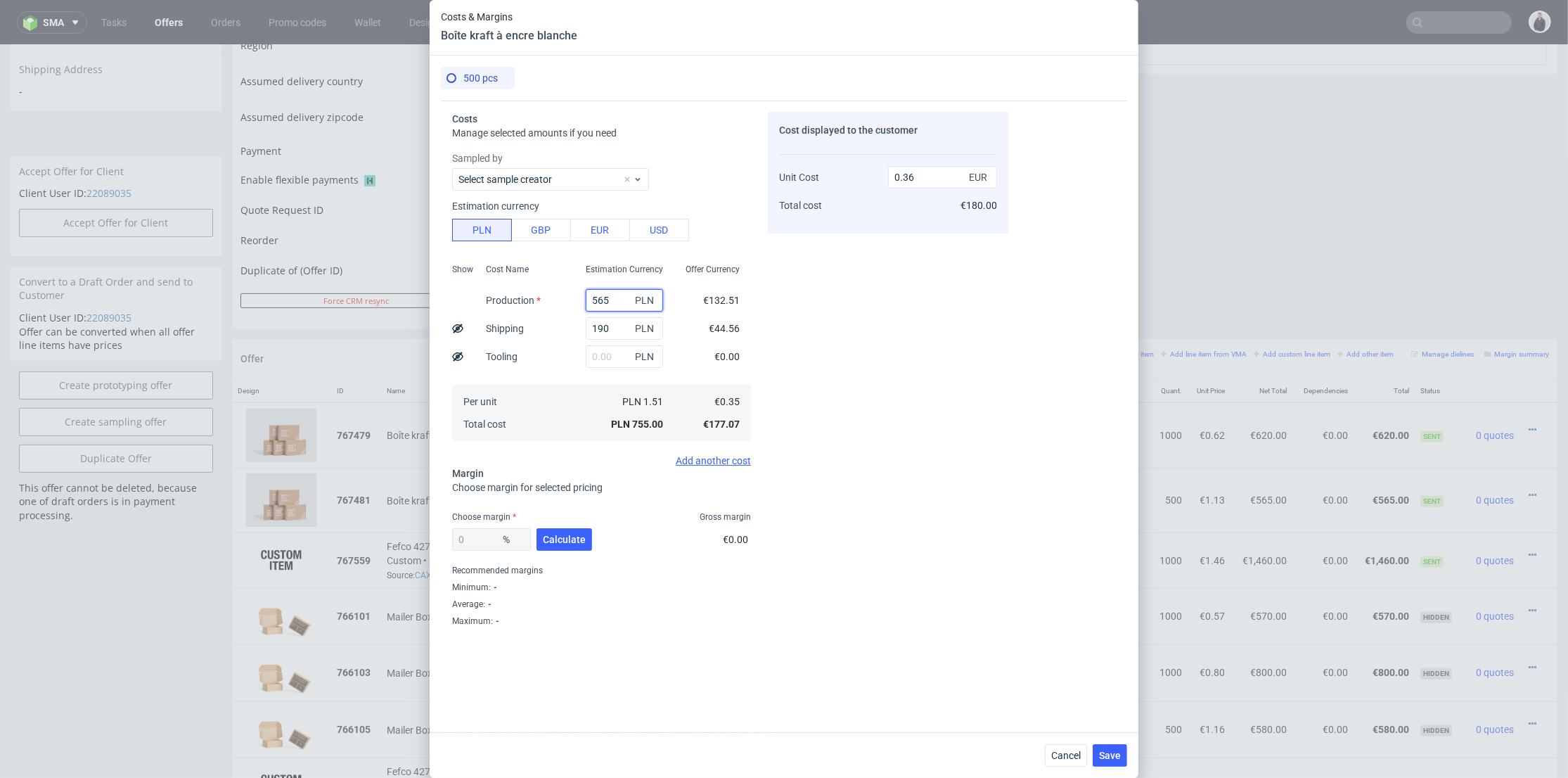
drag, startPoint x: 601, startPoint y: 298, endPoint x: 556, endPoint y: 295, distance: 45.1
click at [556, 296] on div "Show Cost Name Production Shipping Tooling Per unit Total cost Estimation Curre…" at bounding box center [601, 350] width 299 height 186
type input "1040"
type input "0.58"
click at [903, 299] on div "Cost displayed to the customer Unit Cost Total cost 0.58 EUR €180.00" at bounding box center [888, 394] width 240 height 564
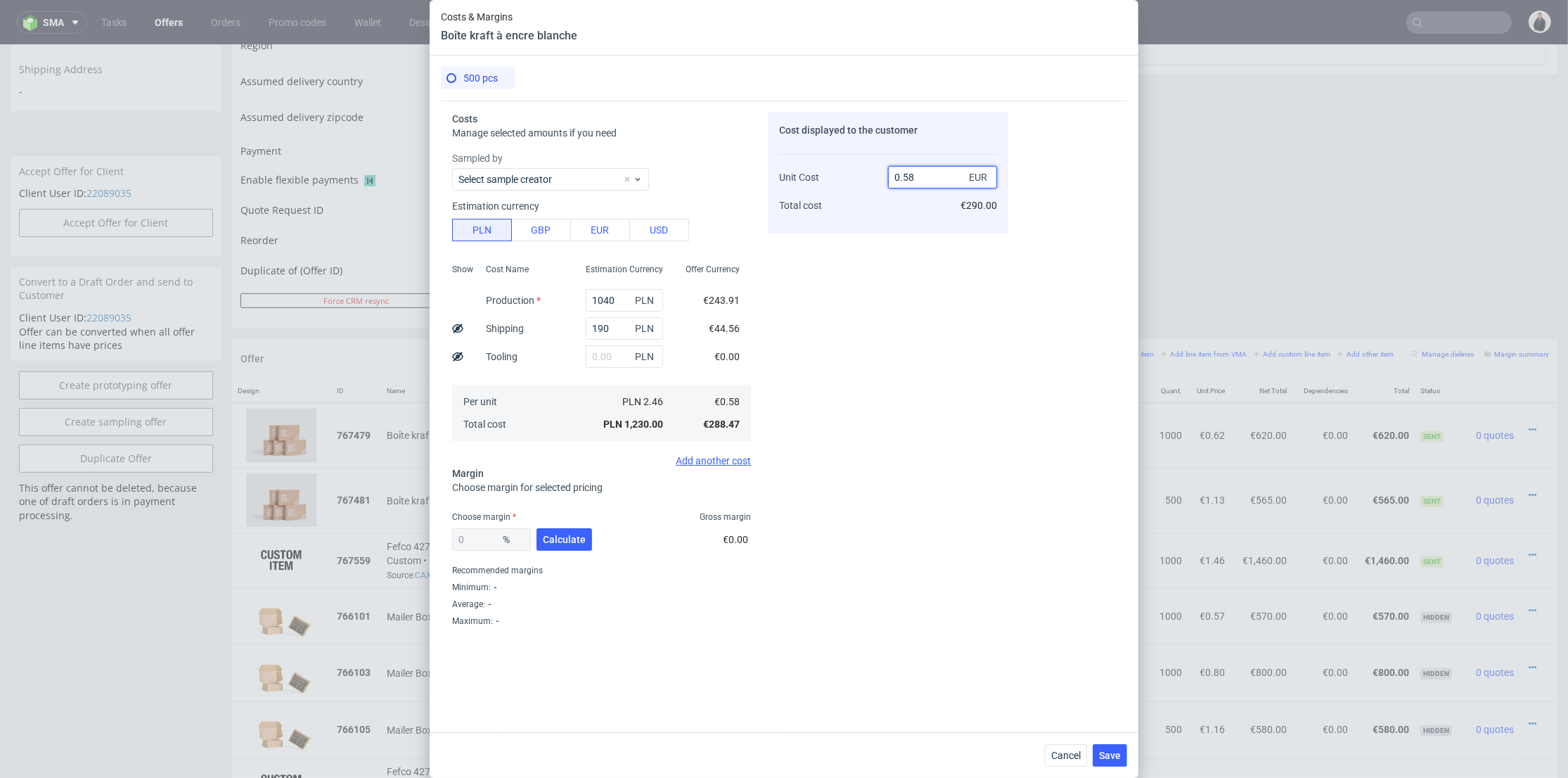
click at [893, 173] on input "0.58" at bounding box center [943, 177] width 109 height 23
click at [572, 532] on button "Calculate" at bounding box center [565, 539] width 56 height 23
type input "47.63"
click at [911, 175] on input "1.1" at bounding box center [943, 177] width 109 height 23
type input "1.13"
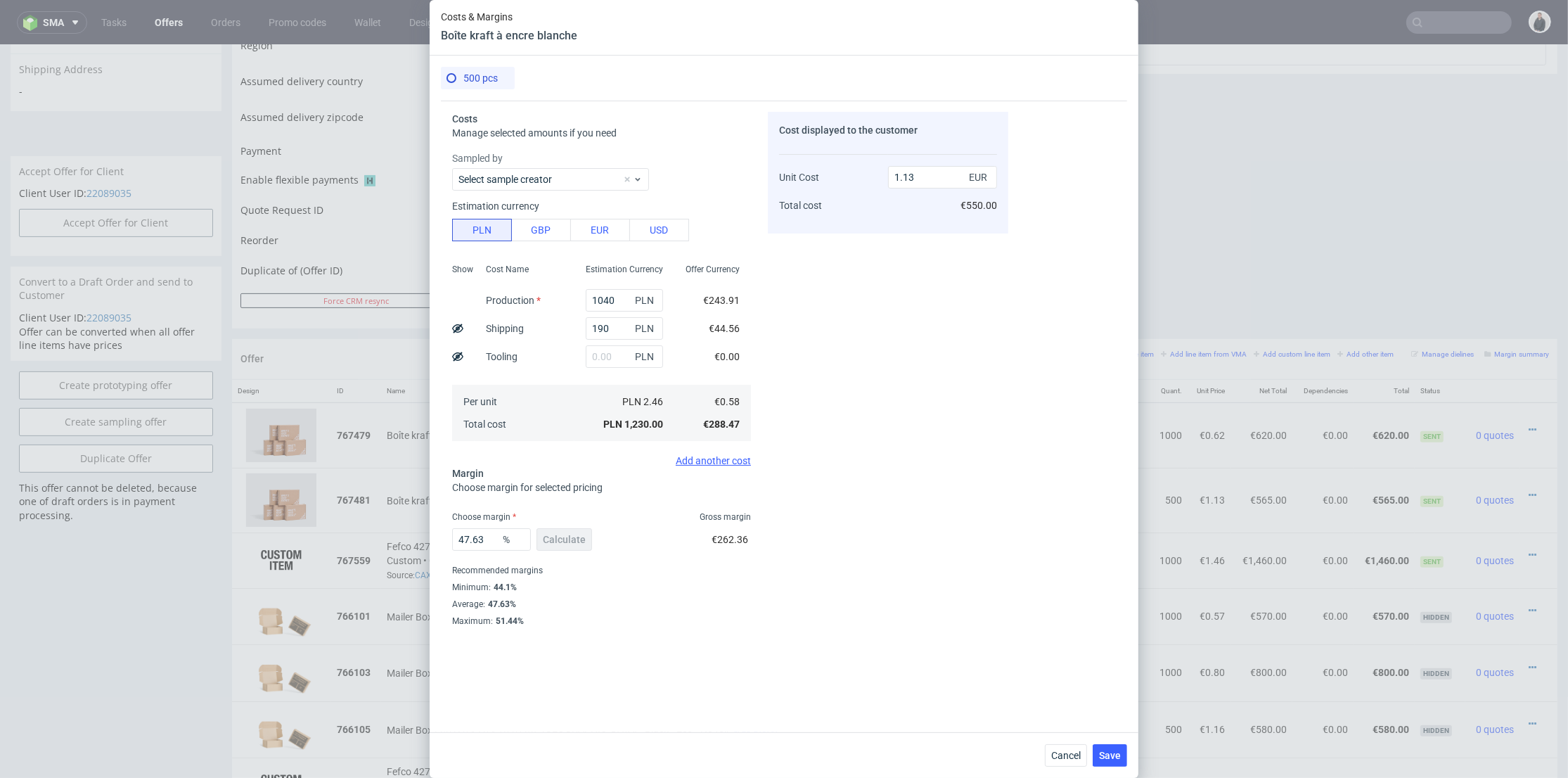
click at [880, 308] on div "Cost displayed to the customer Unit Cost Total cost 1.13 EUR €550.00" at bounding box center [888, 394] width 240 height 564
type input "48.67256637168141"
drag, startPoint x: 910, startPoint y: 179, endPoint x: 920, endPoint y: 184, distance: 11.2
click at [920, 179] on input "1.12" at bounding box center [943, 177] width 109 height 23
type input "1.14"
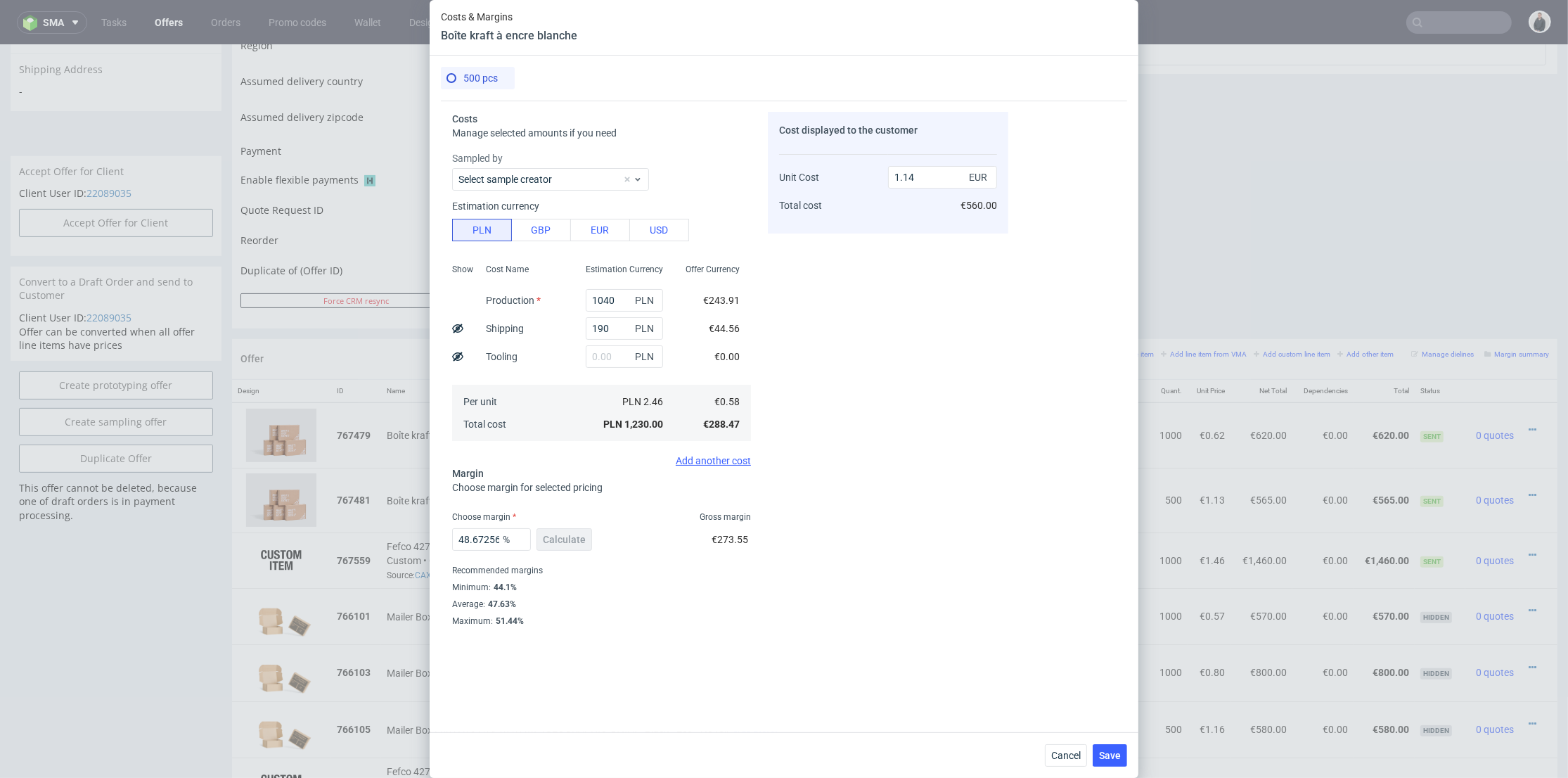
click at [929, 259] on div "Cost displayed to the customer Unit Cost Total cost 1.14 EUR €560.00" at bounding box center [888, 394] width 240 height 564
type input "49.122807017543856"
type input "1.13"
click at [1118, 745] on button "Save" at bounding box center [1110, 755] width 35 height 23
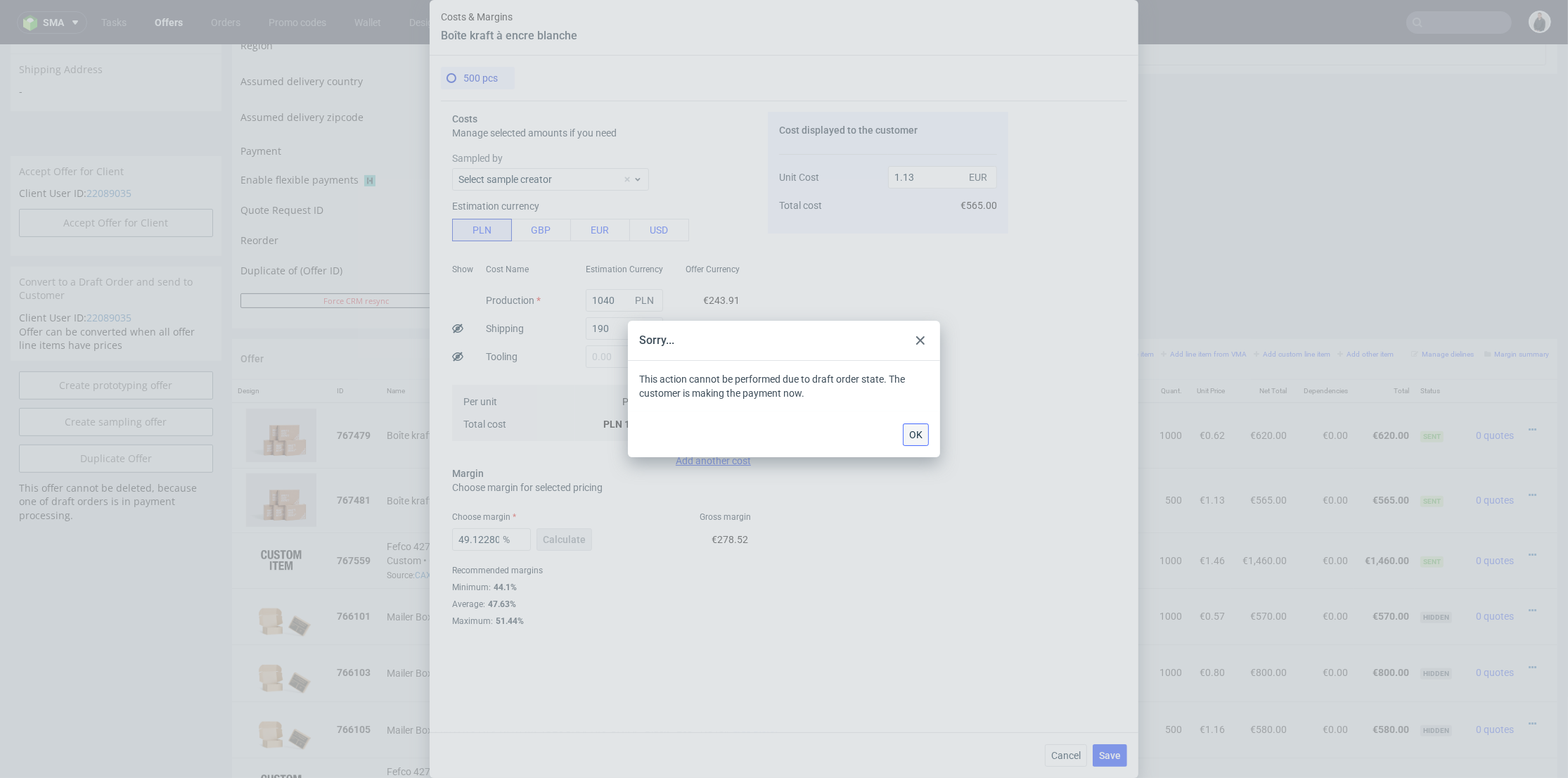
click at [918, 432] on span "OK" at bounding box center [915, 435] width 13 height 10
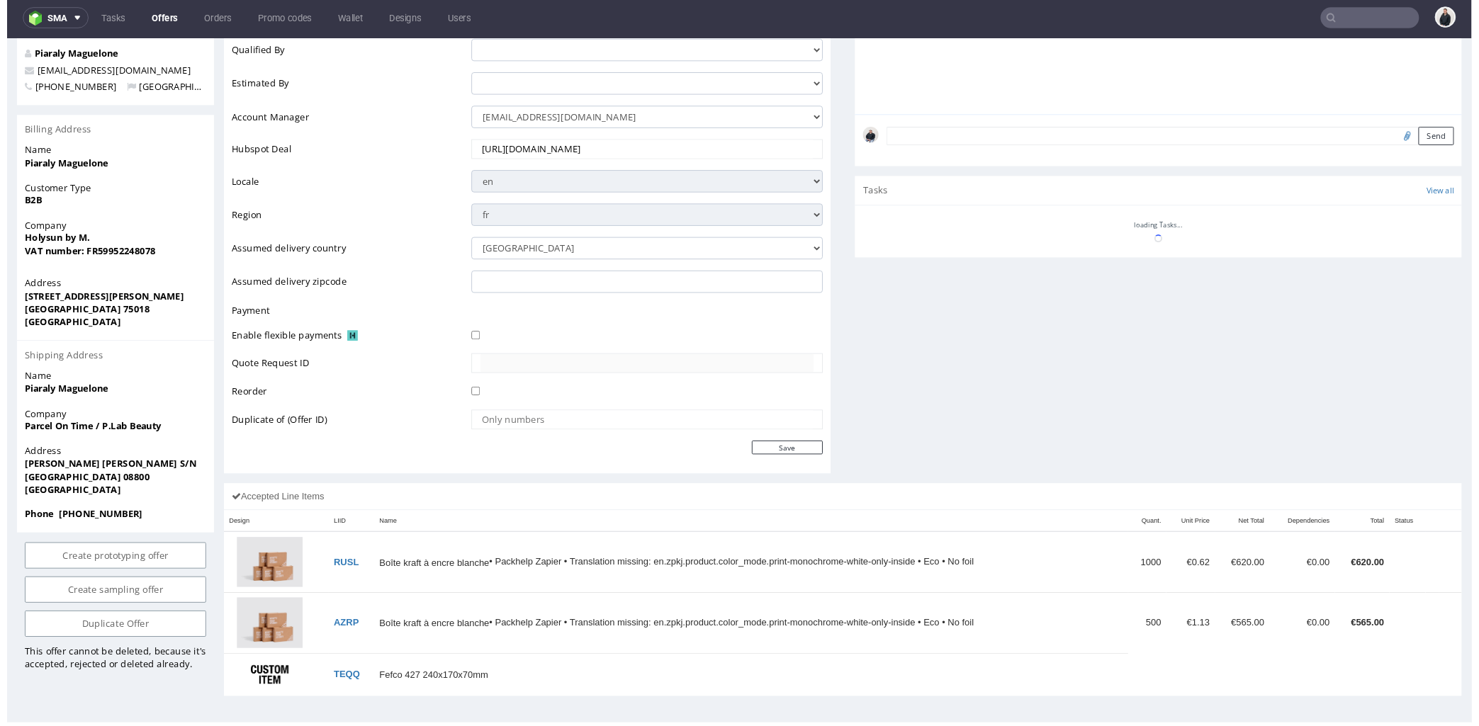
scroll to position [525, 0]
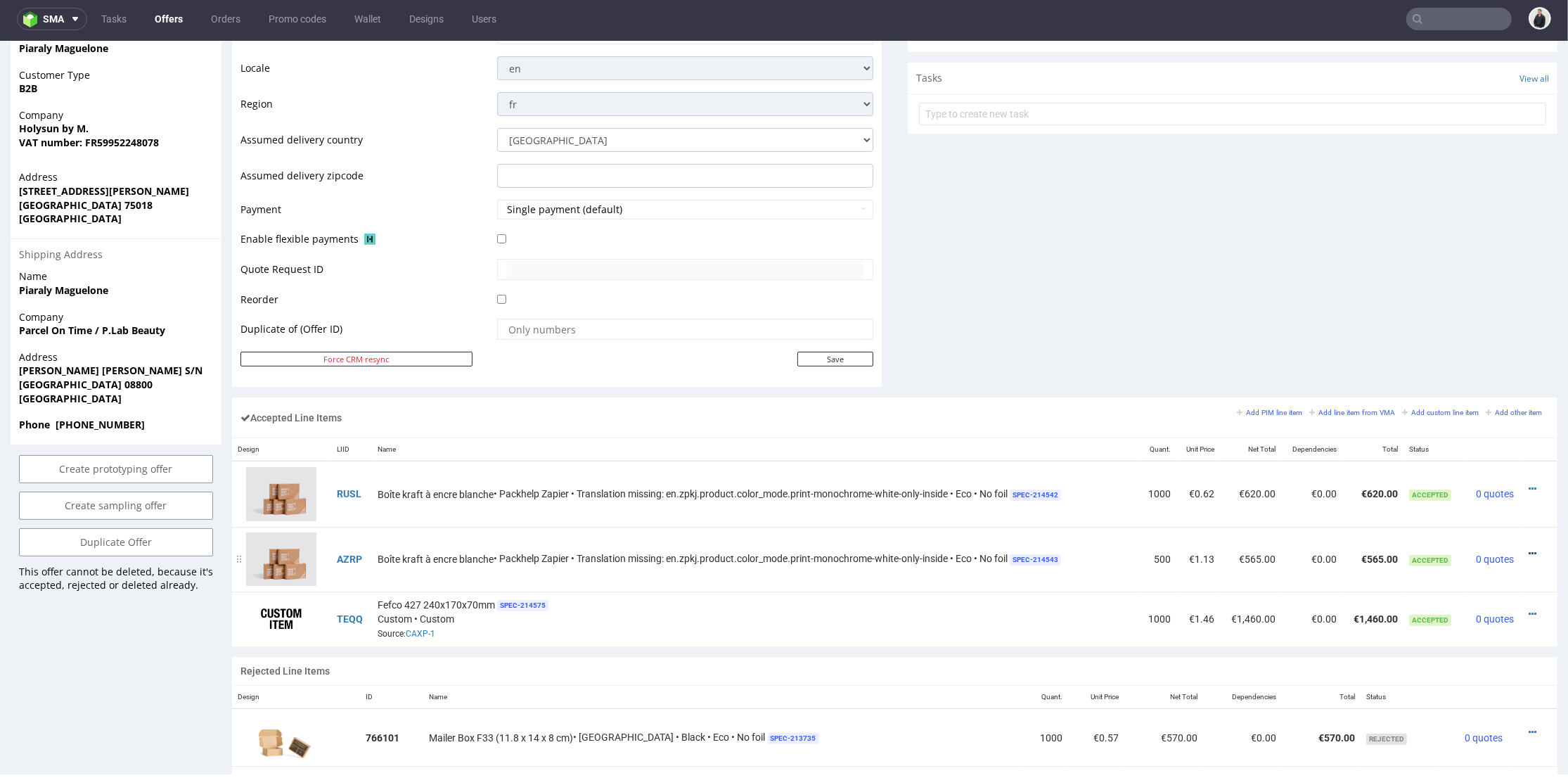
click at [1528, 552] on icon at bounding box center [1532, 554] width 8 height 10
click at [1444, 392] on span "Edit item price" at bounding box center [1475, 397] width 101 height 14
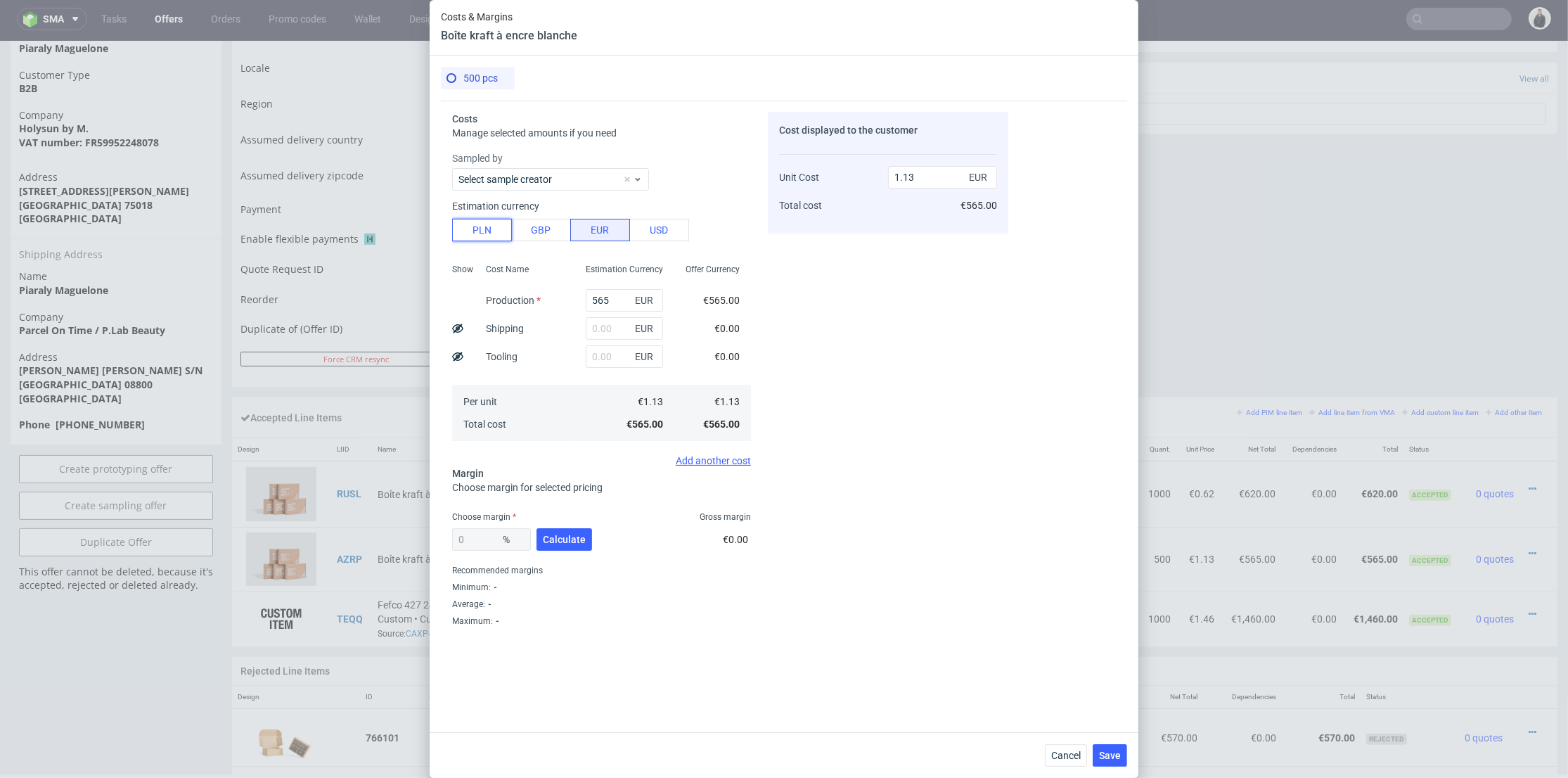
click at [496, 229] on button "PLN" at bounding box center [482, 229] width 60 height 23
type input "0.27"
drag, startPoint x: 593, startPoint y: 301, endPoint x: 582, endPoint y: 303, distance: 11.2
click at [586, 302] on input "565" at bounding box center [624, 300] width 77 height 23
type input "10"
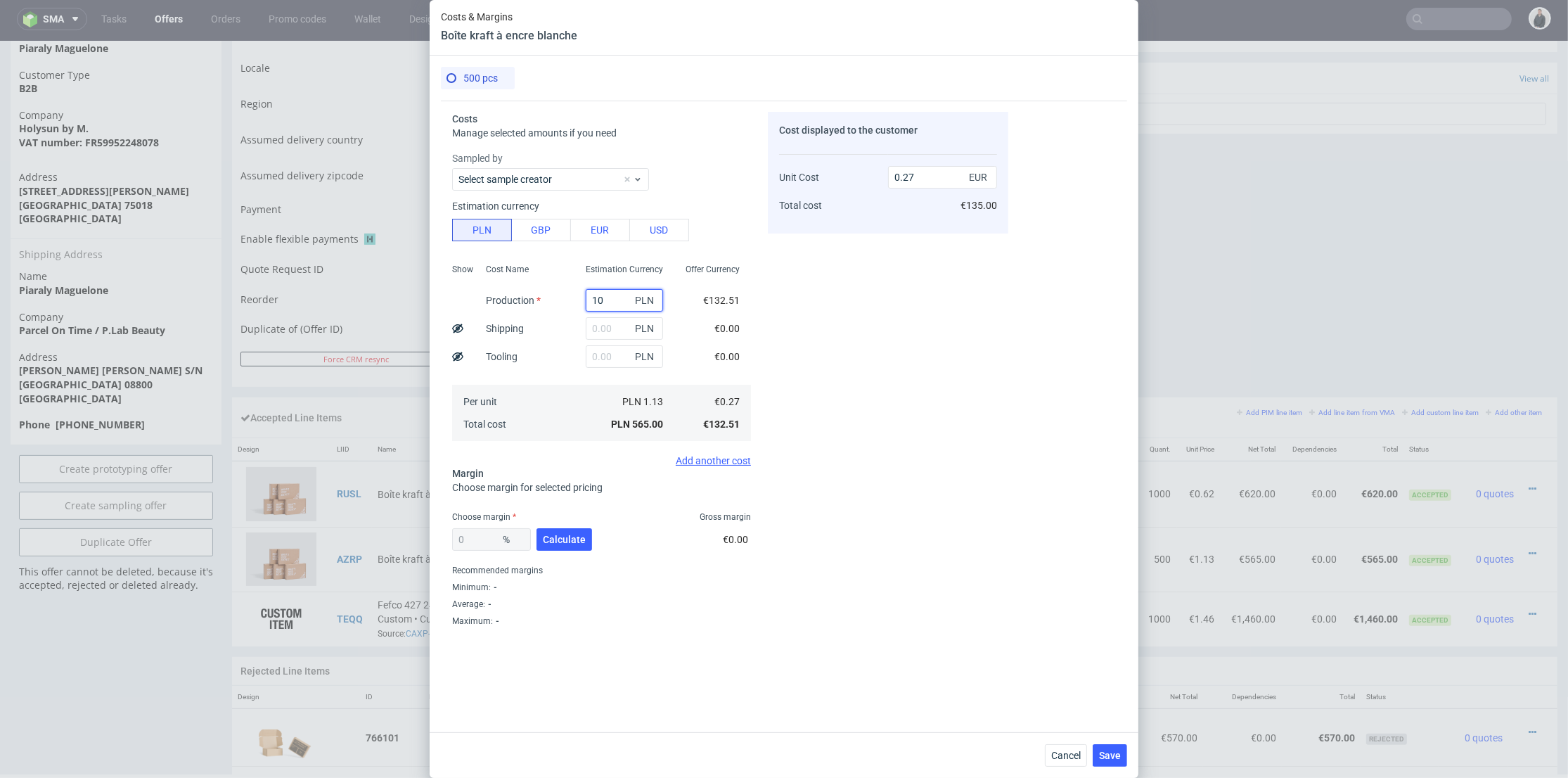
type input "0"
type input "1040"
click at [588, 324] on input "text" at bounding box center [624, 328] width 77 height 23
type input "0.49"
type input "190"
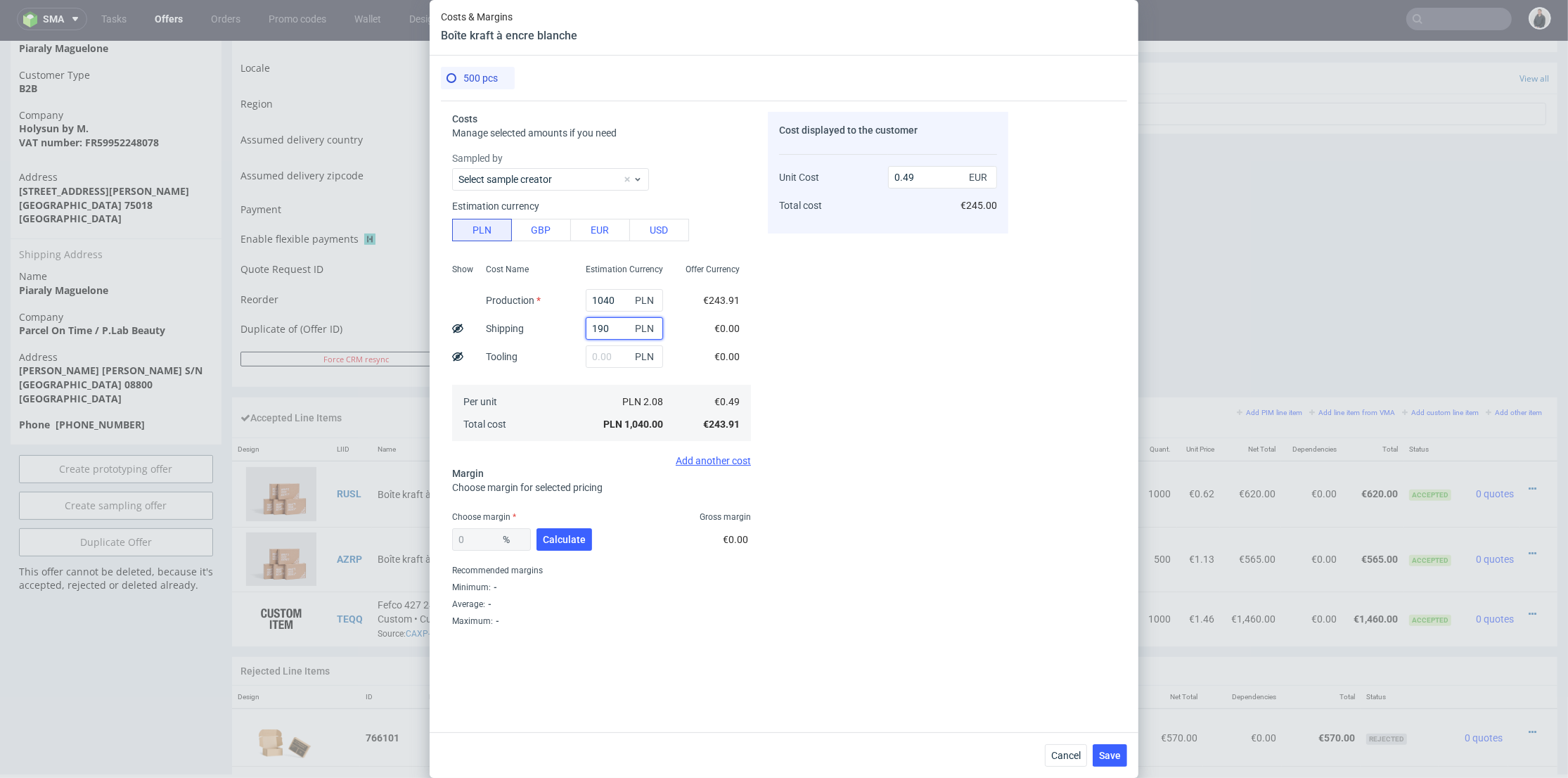
type input "0.58"
type input "190"
click at [547, 539] on span "Calculate" at bounding box center [564, 539] width 43 height 10
type input "47.63"
click at [916, 180] on input "1.1" at bounding box center [943, 177] width 109 height 23
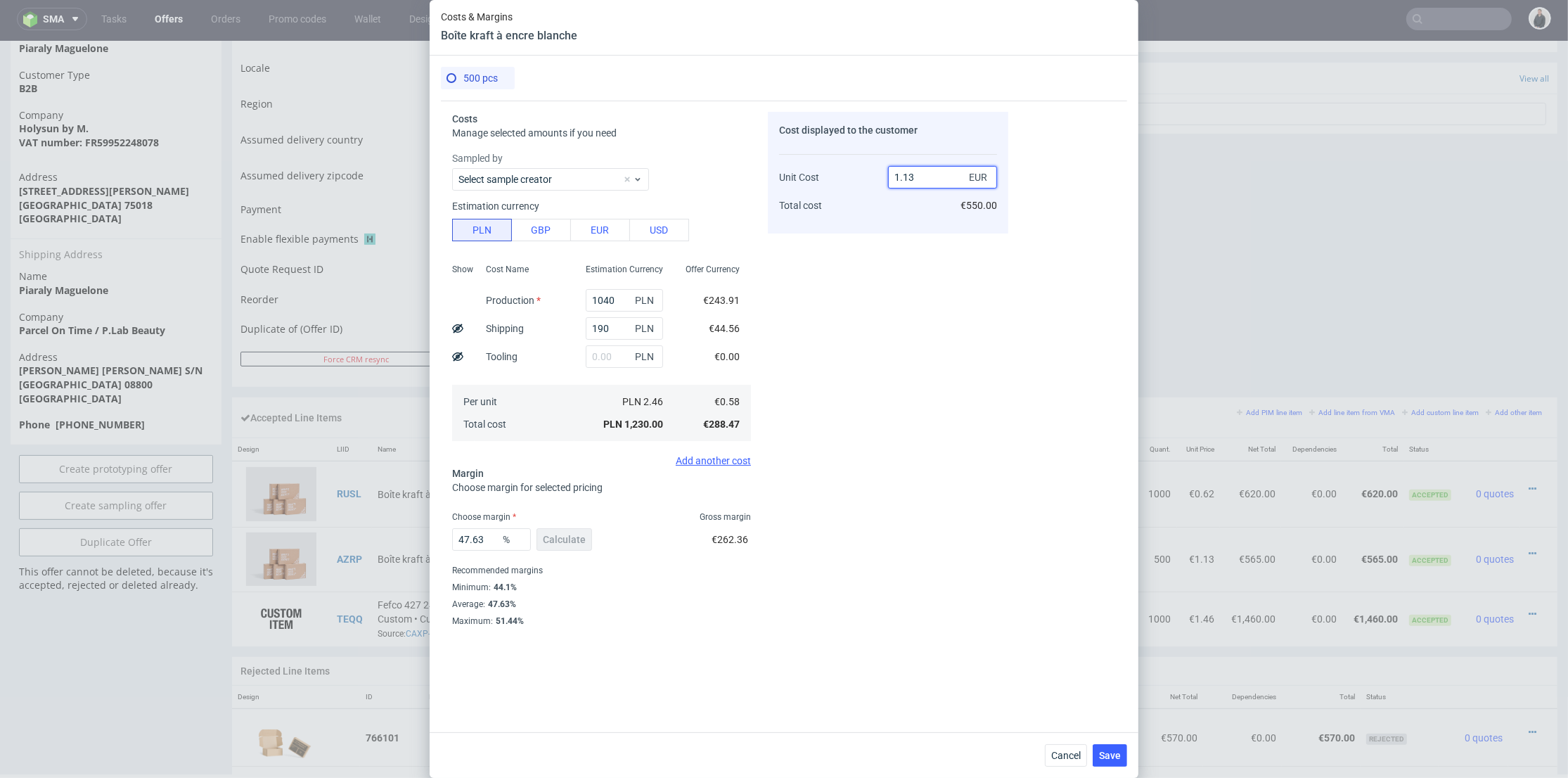
type input "1.13"
click at [870, 267] on div "Cost displayed to the customer Unit Cost Total cost 1.13 EUR €550.00" at bounding box center [888, 394] width 240 height 564
type input "48.67256637168141"
click at [920, 175] on input "1.12" at bounding box center [943, 177] width 109 height 23
type input "1.14"
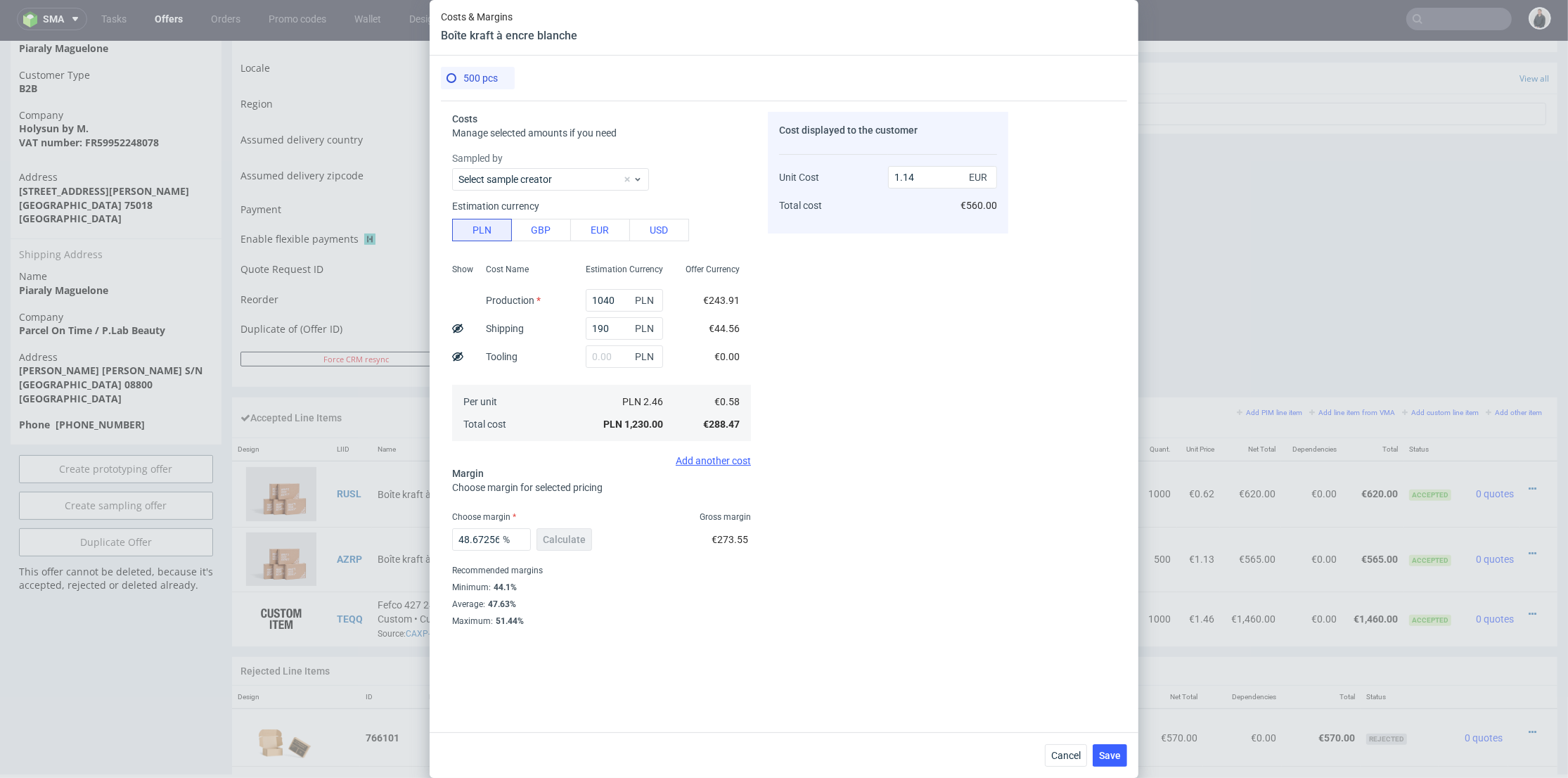
drag, startPoint x: 911, startPoint y: 246, endPoint x: 980, endPoint y: 355, distance: 129.0
click at [912, 246] on div "Cost displayed to the customer Unit Cost Total cost 1.14 EUR €560.00" at bounding box center [888, 394] width 240 height 564
type input "49.122807017543856"
type input "1.13"
click at [1127, 743] on div "Cancel Save" at bounding box center [784, 755] width 709 height 46
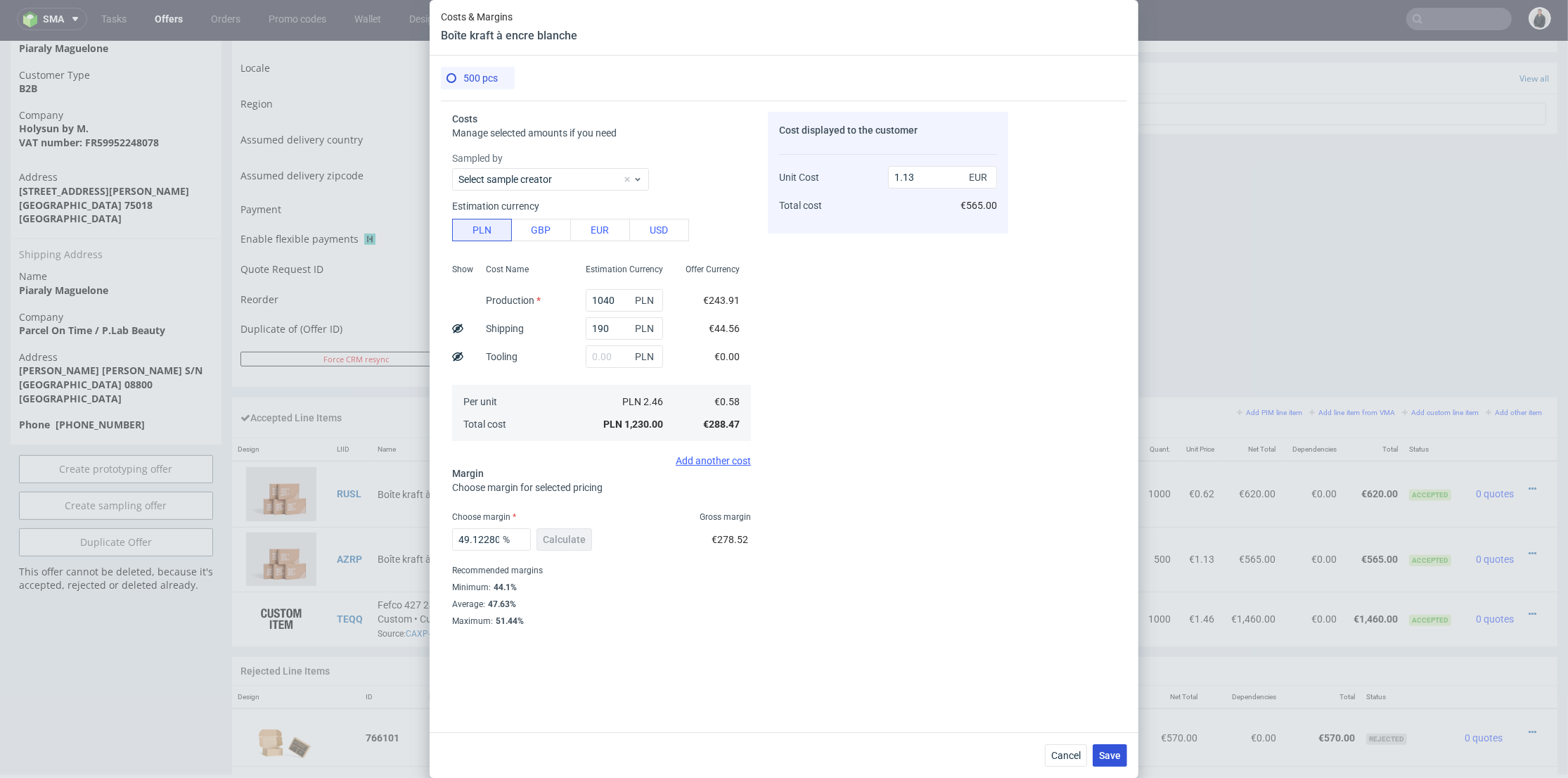
click at [1115, 760] on span "Save" at bounding box center [1110, 755] width 22 height 10
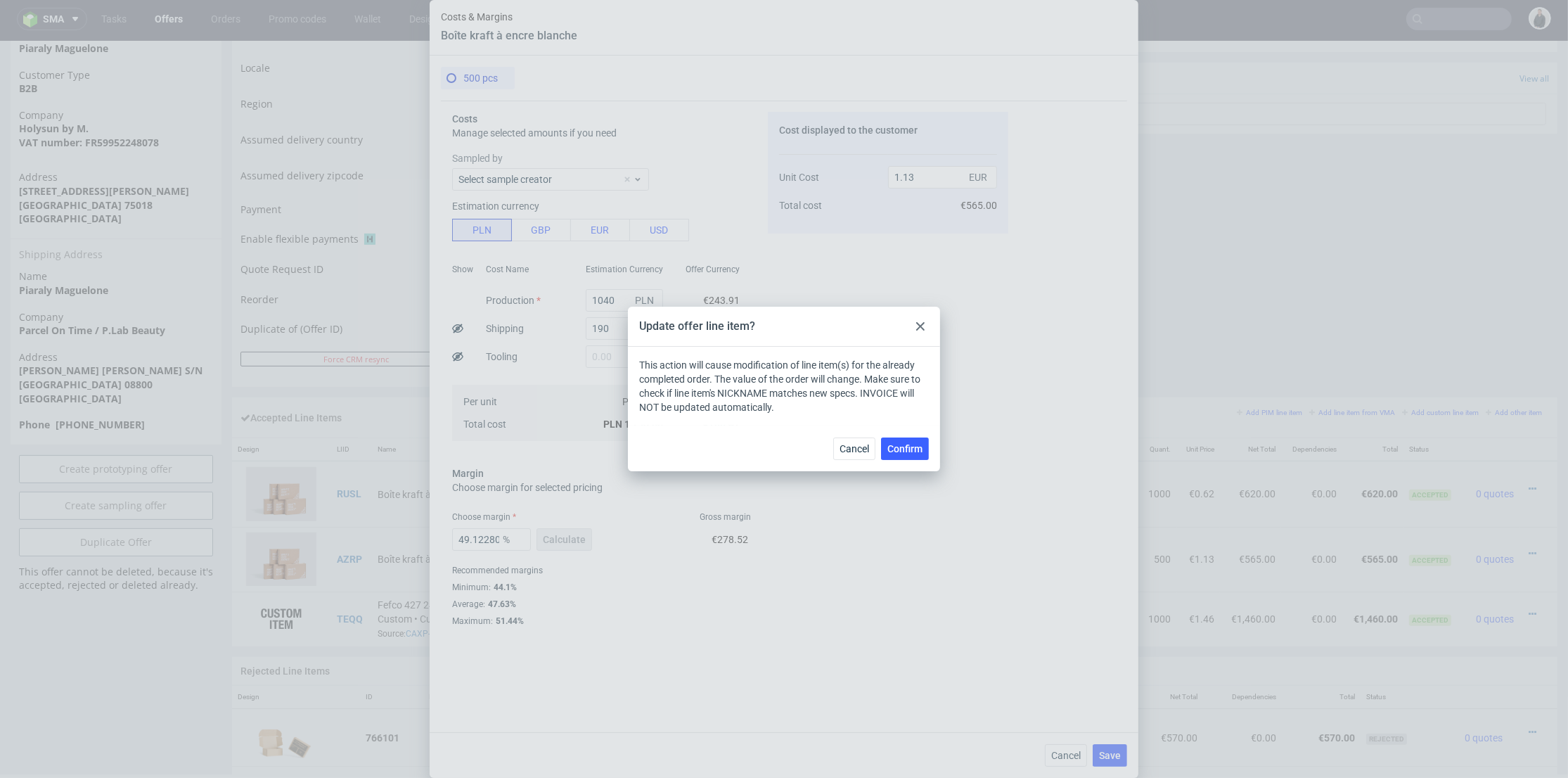
click at [913, 447] on span "Confirm" at bounding box center [904, 449] width 35 height 10
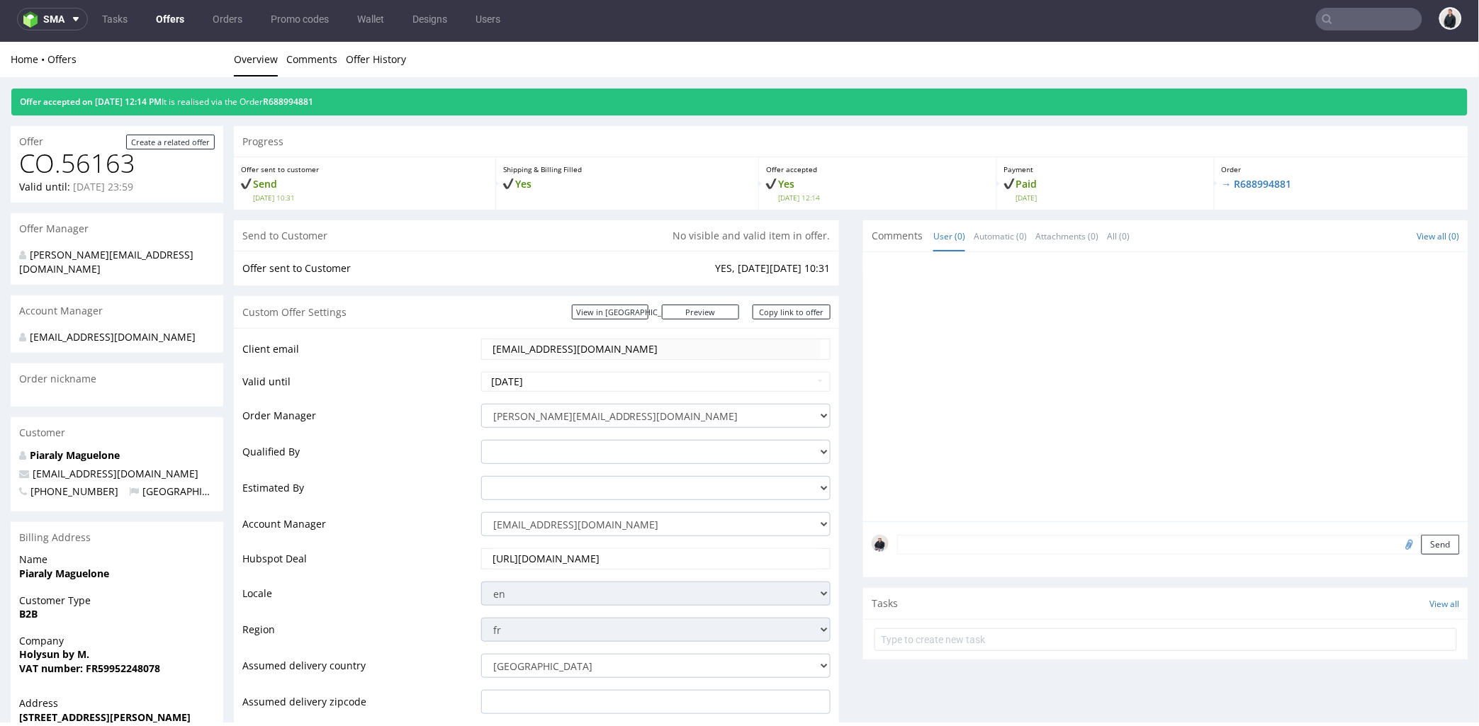
scroll to position [4, 0]
